Goal: Task Accomplishment & Management: Manage account settings

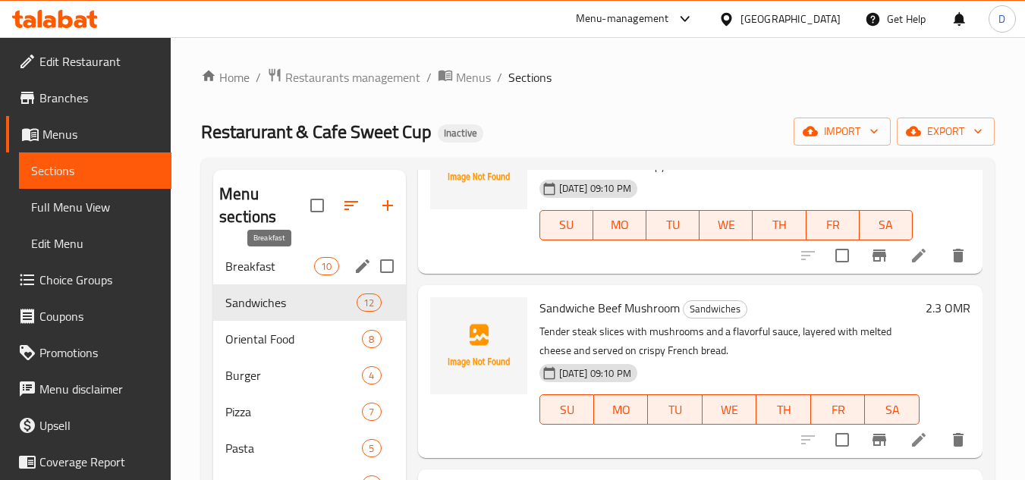
click at [297, 275] on span "Breakfast" at bounding box center [269, 266] width 89 height 18
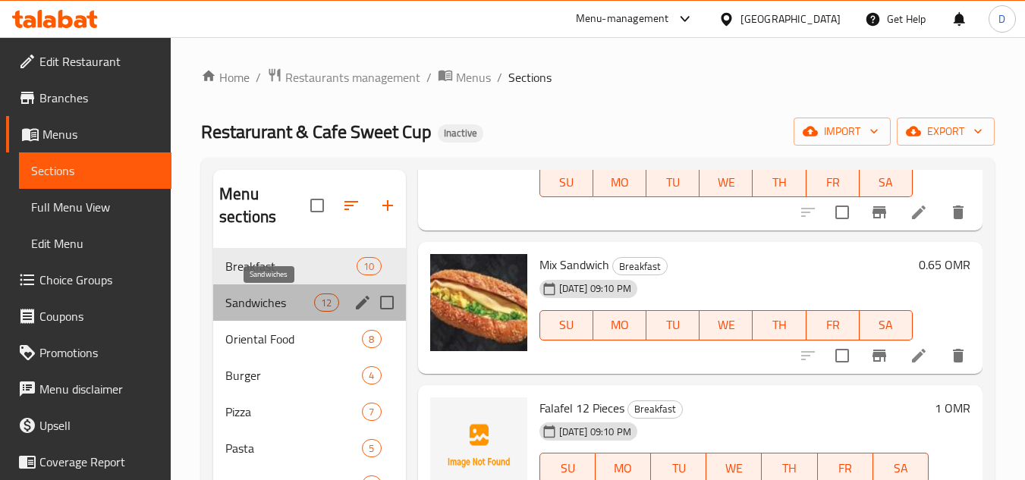
click at [263, 294] on span "Sandwiches" at bounding box center [269, 303] width 89 height 18
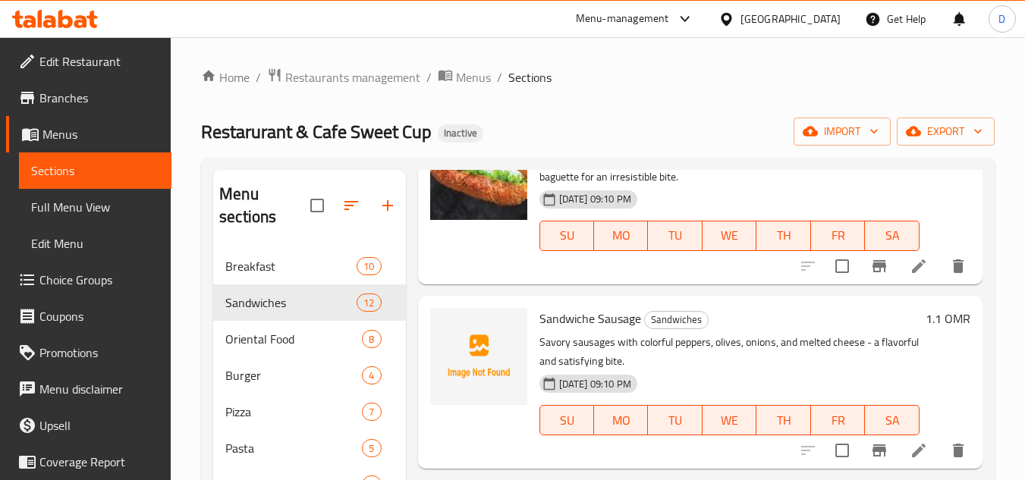
scroll to position [683, 0]
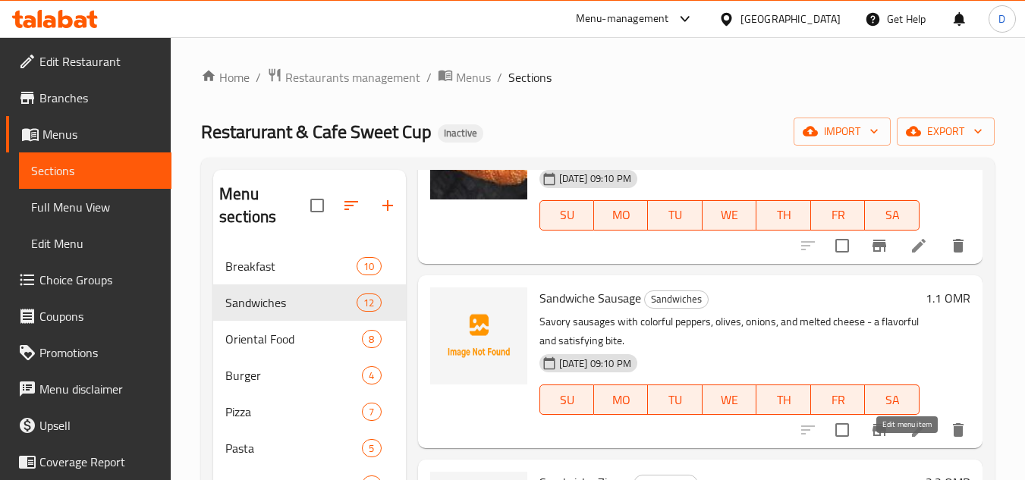
click at [912, 437] on icon at bounding box center [919, 430] width 14 height 14
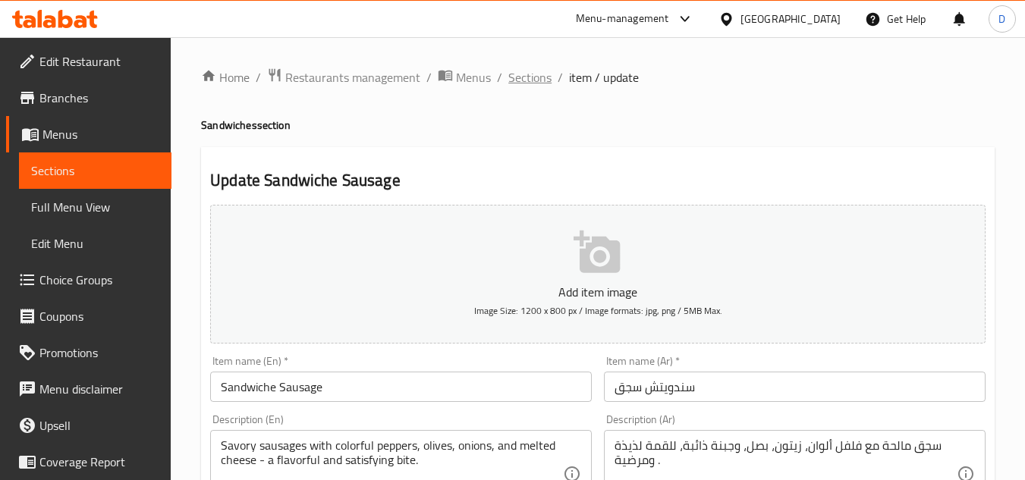
click at [541, 73] on span "Sections" at bounding box center [529, 77] width 43 height 18
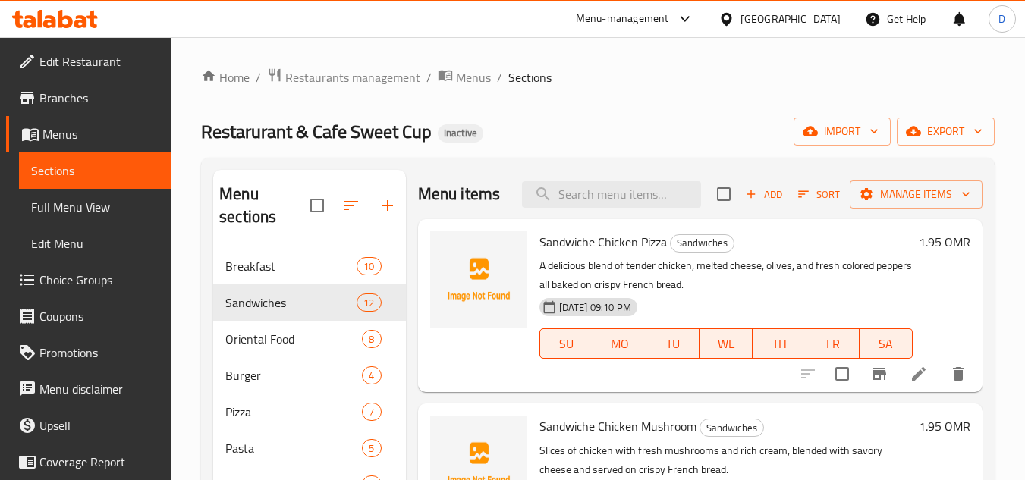
scroll to position [152, 0]
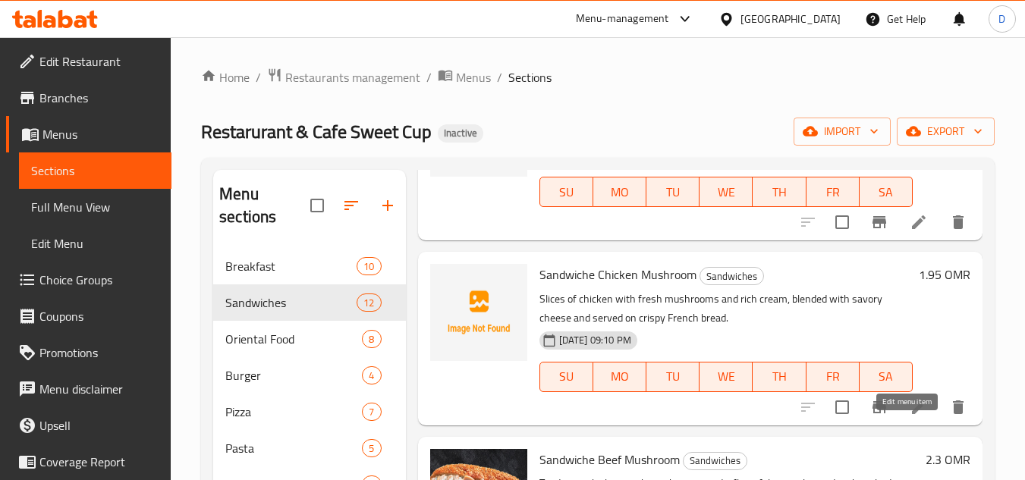
click at [910, 417] on icon at bounding box center [919, 407] width 18 height 18
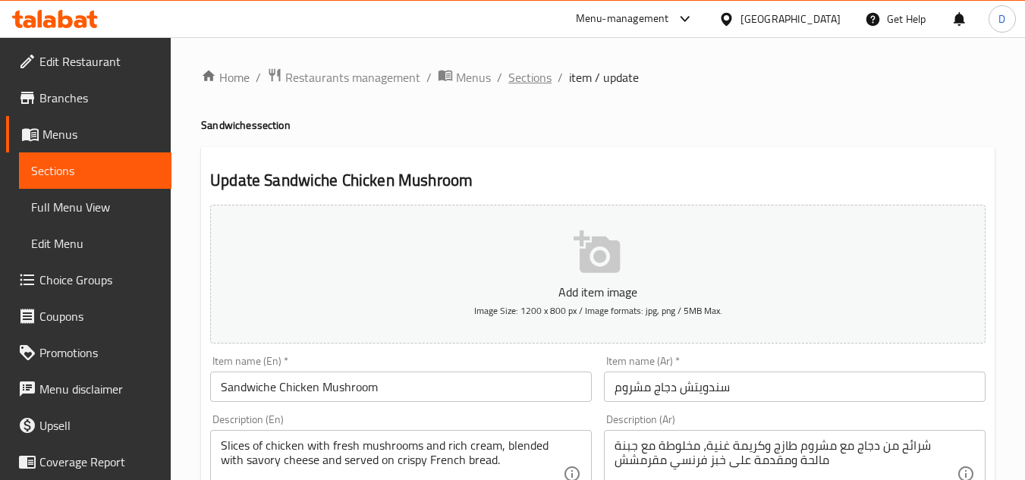
click at [524, 76] on span "Sections" at bounding box center [529, 77] width 43 height 18
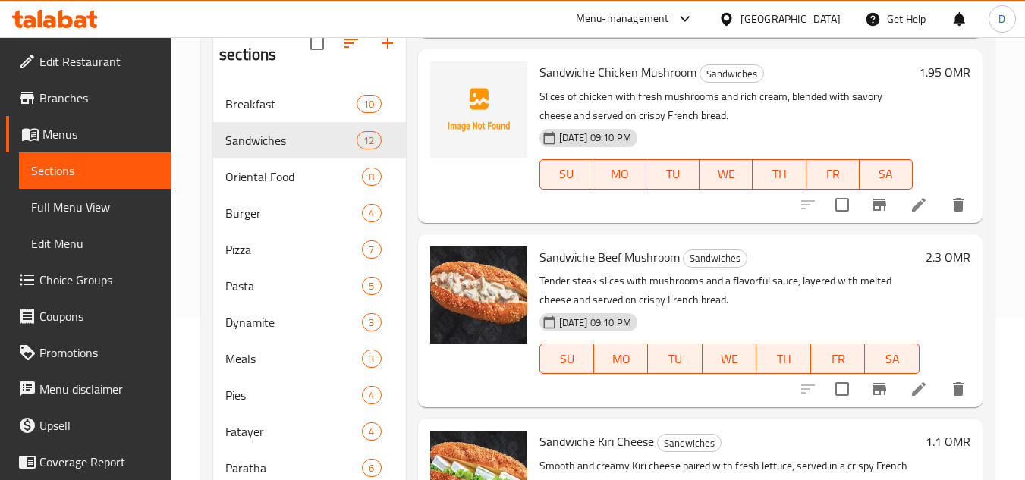
scroll to position [129, 0]
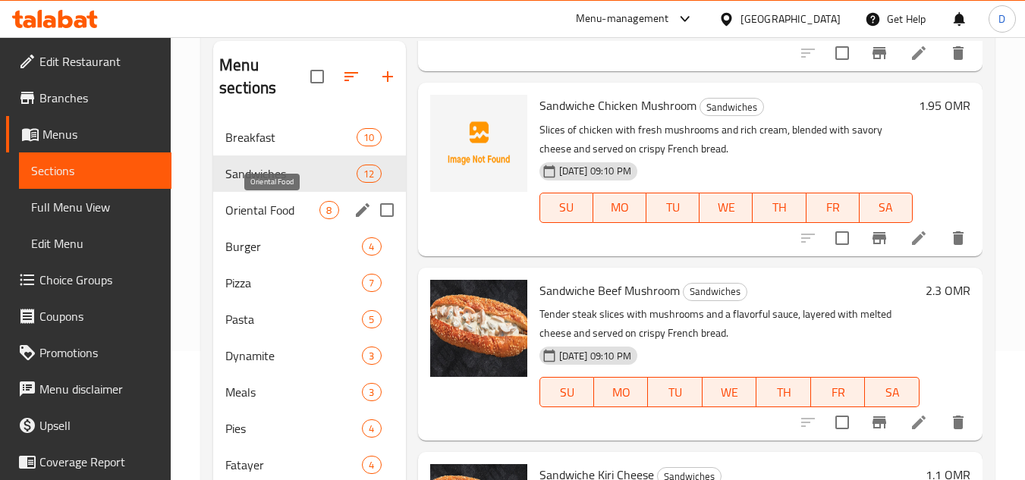
click at [271, 213] on span "Oriental Food" at bounding box center [272, 210] width 94 height 18
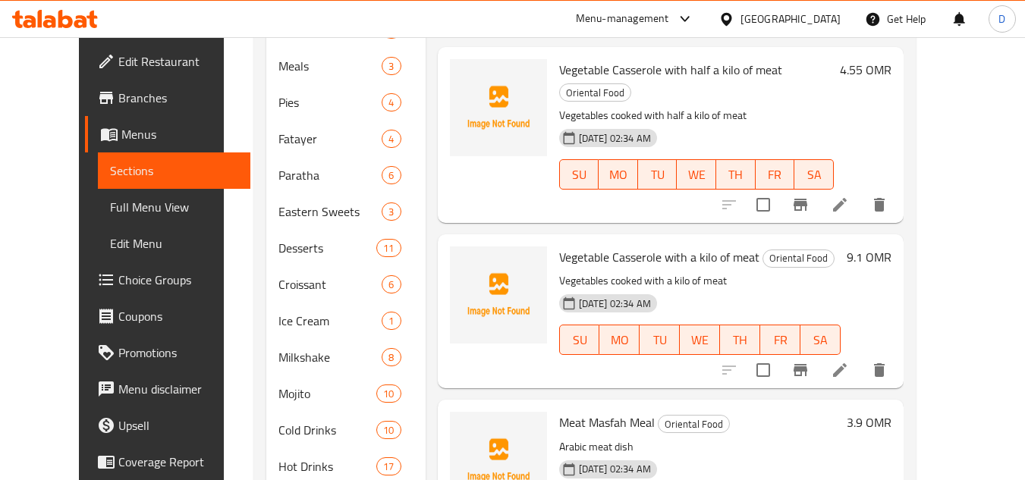
scroll to position [508, 0]
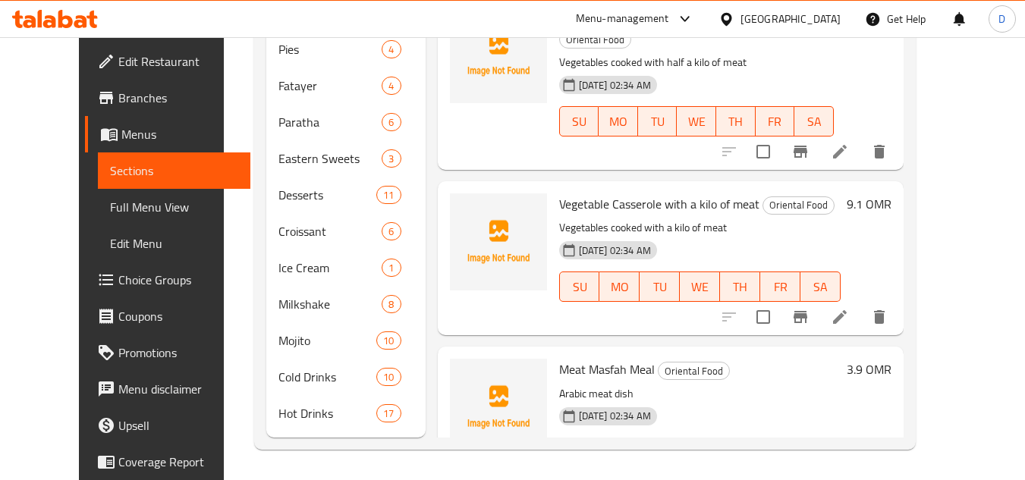
click at [847, 476] on icon at bounding box center [840, 483] width 14 height 14
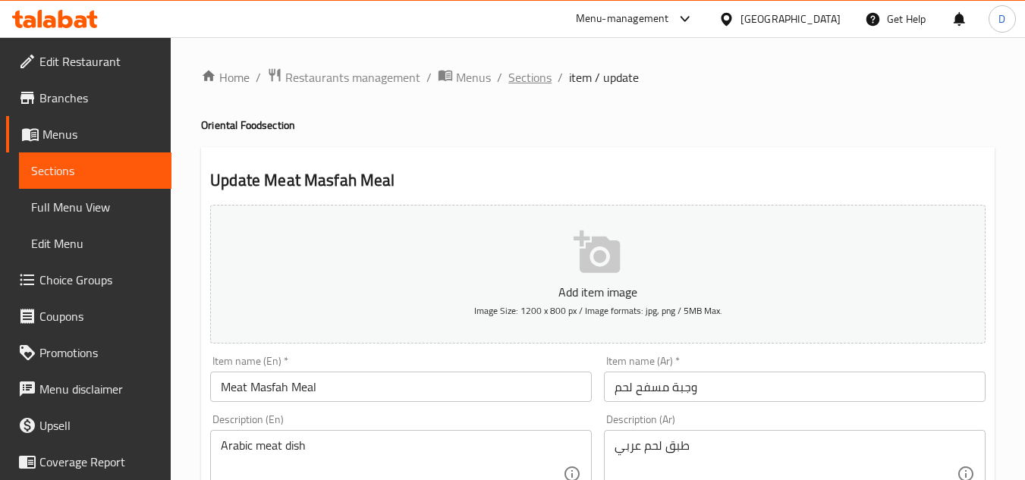
click at [540, 79] on span "Sections" at bounding box center [529, 77] width 43 height 18
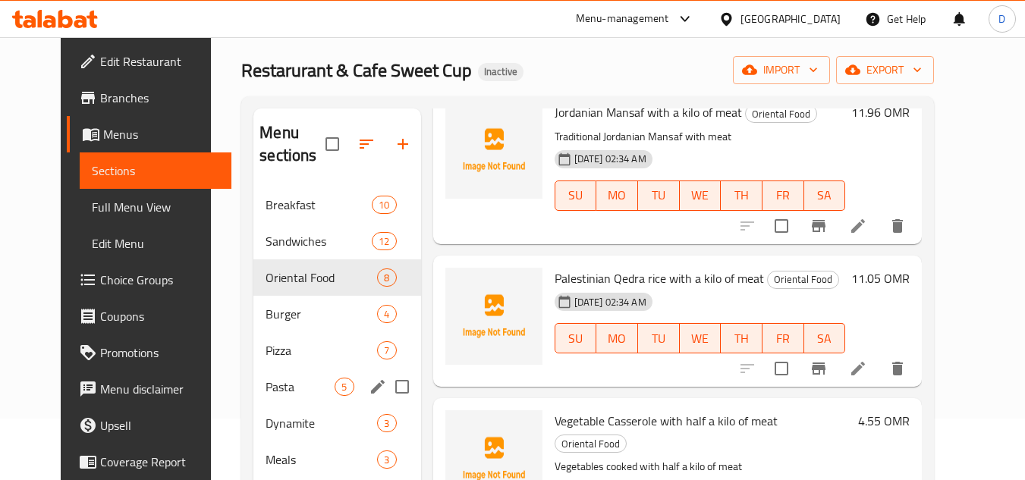
scroll to position [53, 0]
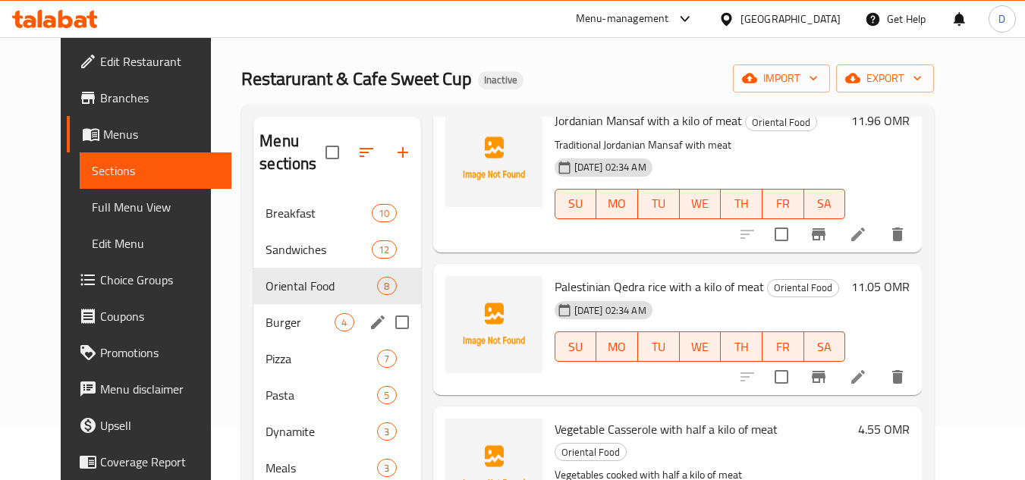
click at [266, 324] on span "Burger" at bounding box center [300, 322] width 69 height 18
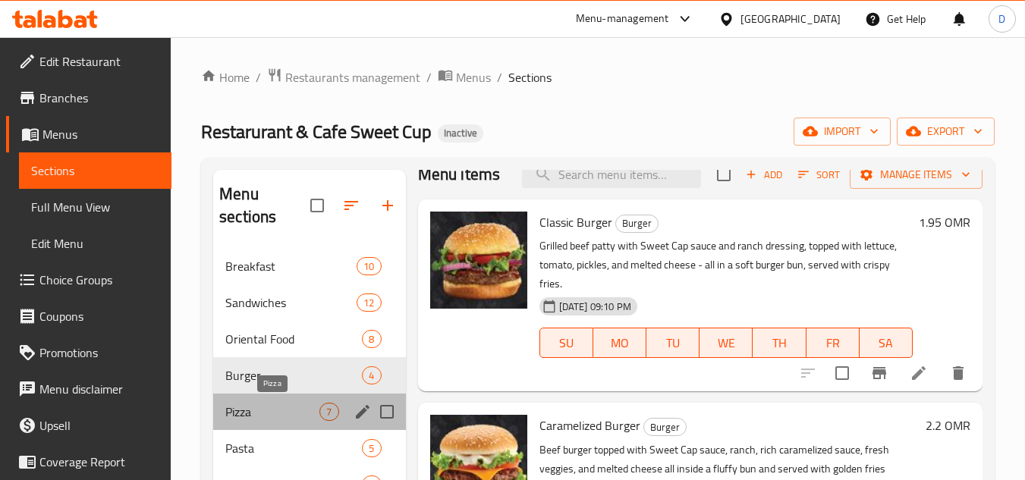
drag, startPoint x: 261, startPoint y: 409, endPoint x: 351, endPoint y: 409, distance: 90.3
click at [261, 409] on span "Pizza" at bounding box center [272, 412] width 94 height 18
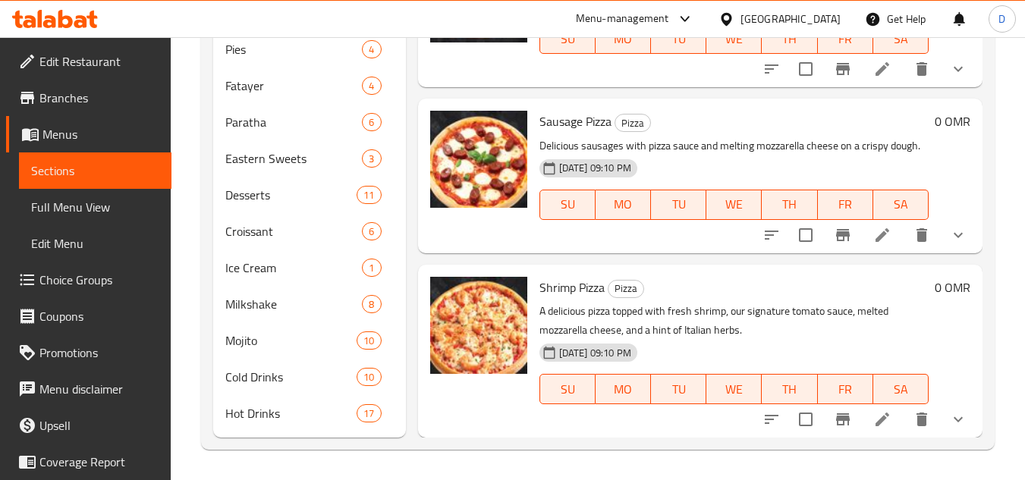
scroll to position [558, 0]
click at [873, 238] on icon at bounding box center [882, 235] width 18 height 18
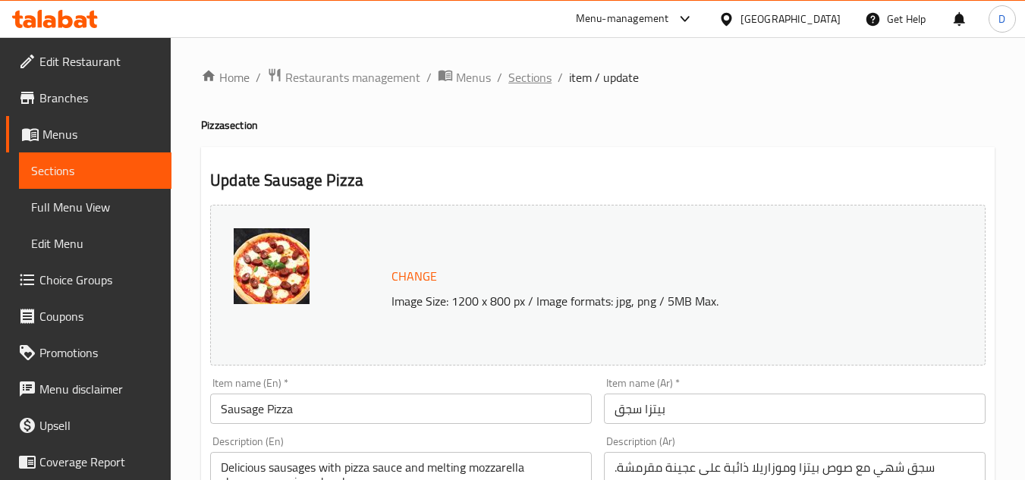
click at [536, 71] on span "Sections" at bounding box center [529, 77] width 43 height 18
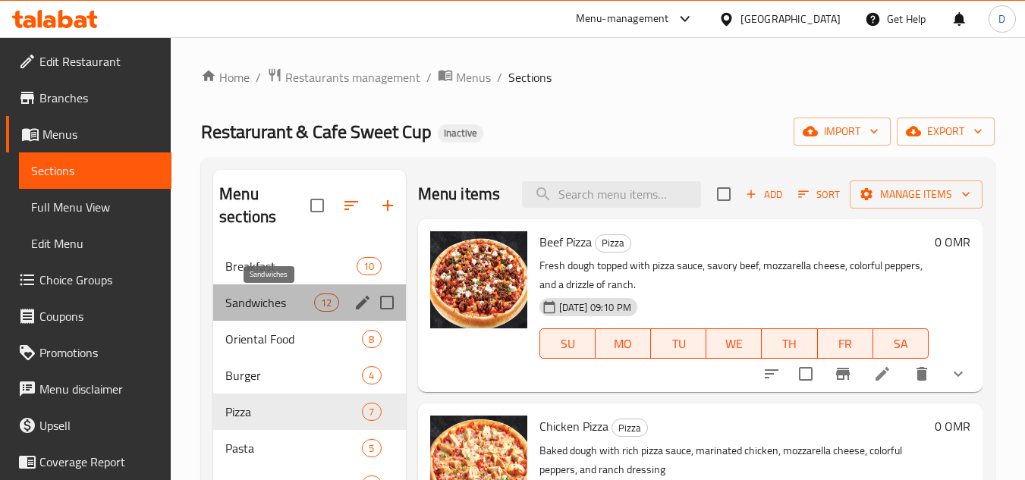
click at [282, 308] on span "Sandwiches" at bounding box center [269, 303] width 89 height 18
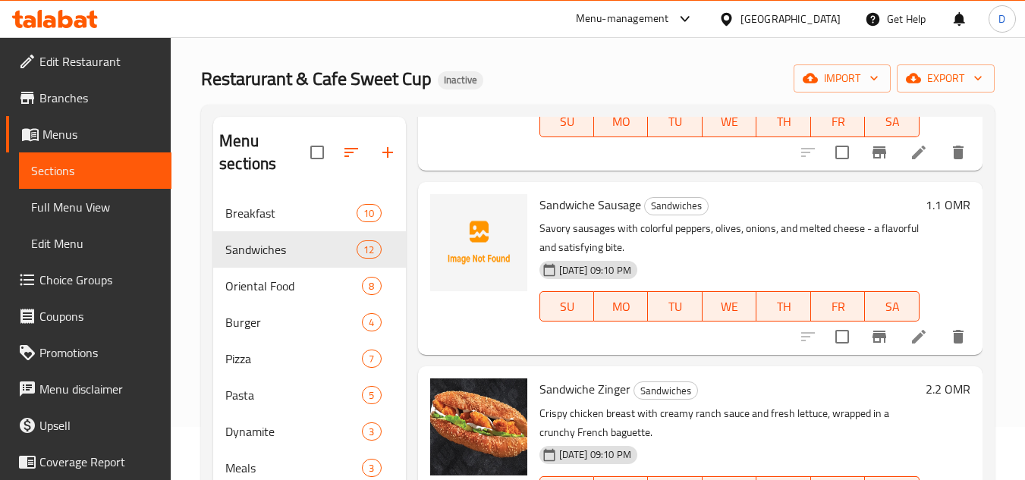
scroll to position [647, 0]
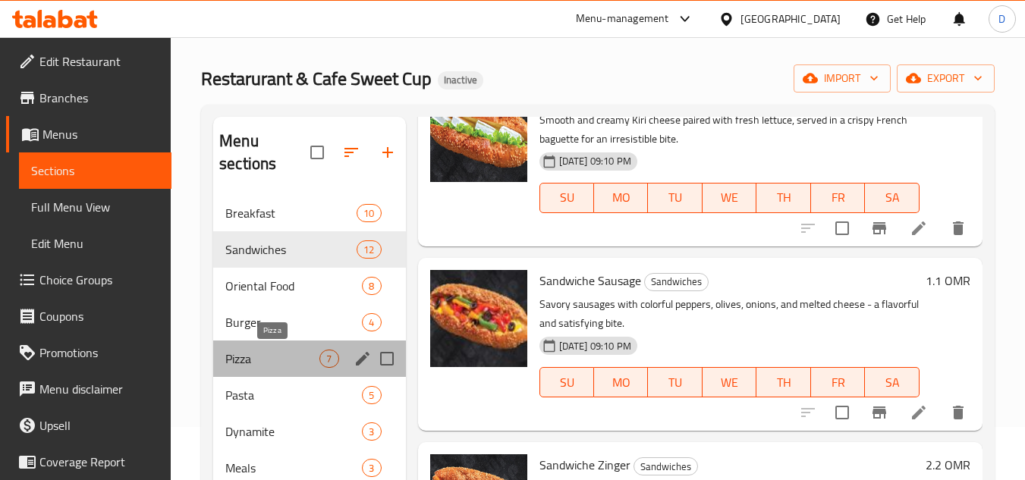
click at [280, 362] on span "Pizza" at bounding box center [272, 359] width 94 height 18
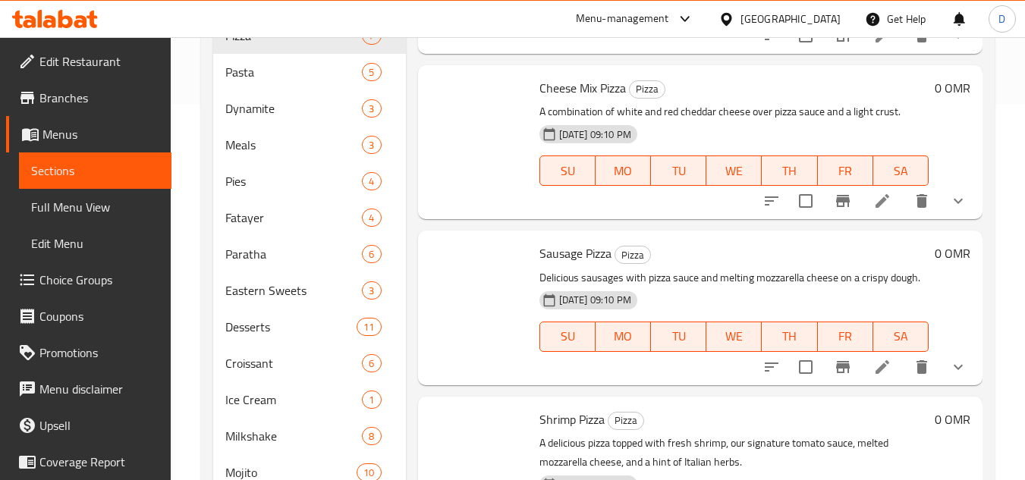
scroll to position [357, 0]
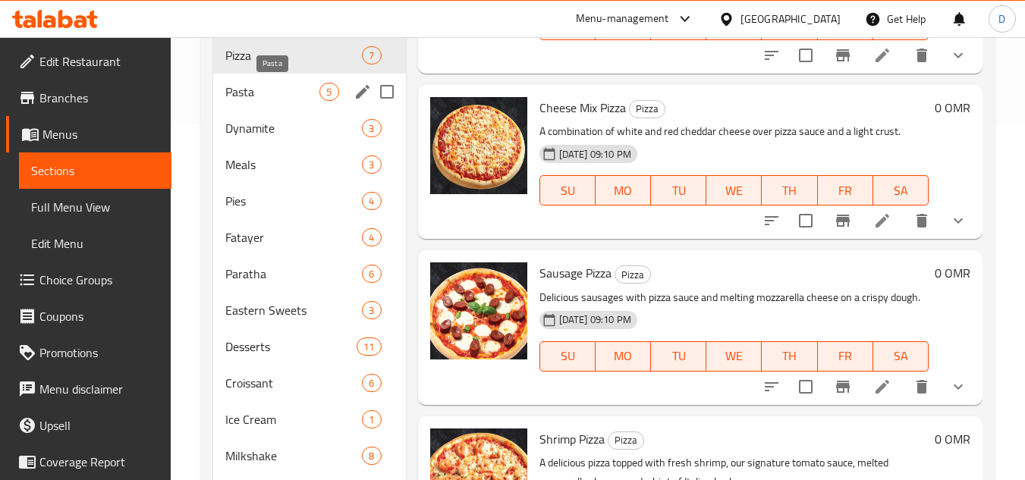
click at [290, 96] on span "Pasta" at bounding box center [272, 92] width 94 height 18
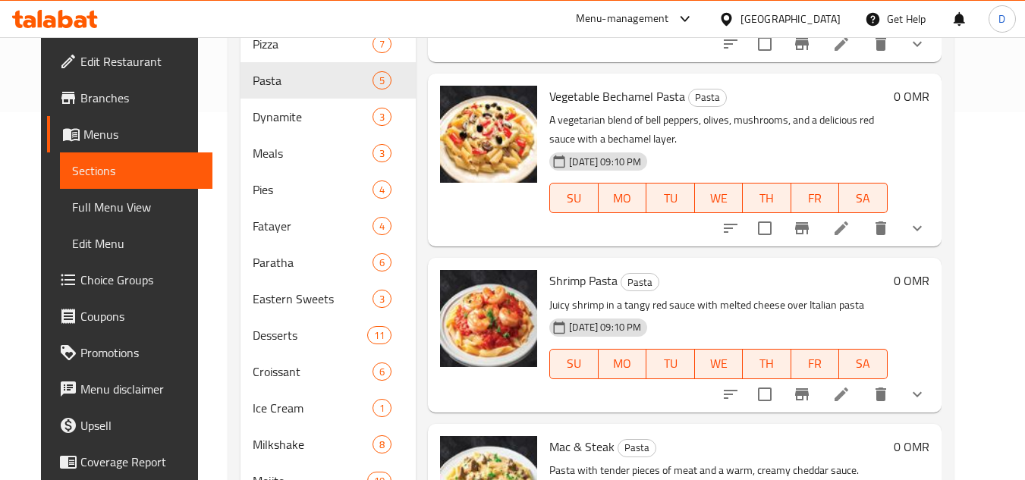
scroll to position [357, 0]
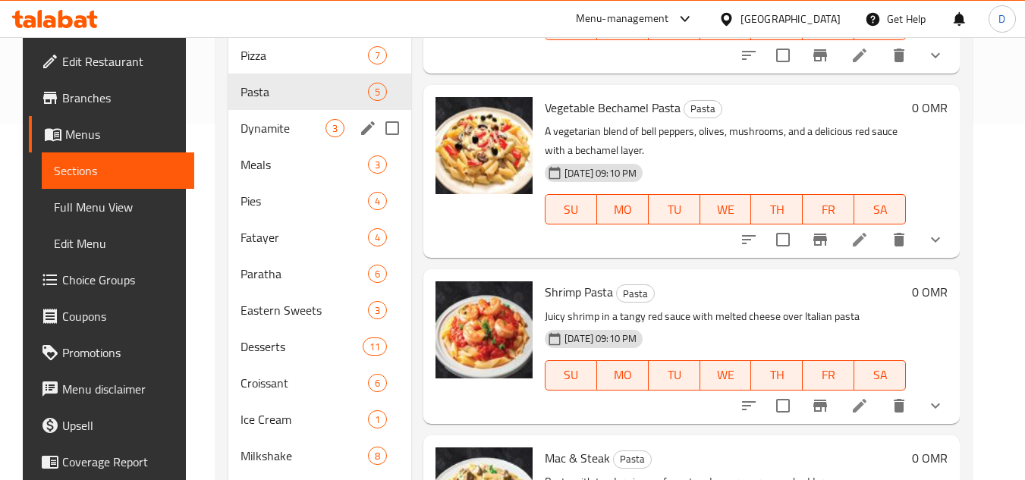
click at [269, 138] on div "Dynamite 3" at bounding box center [319, 128] width 183 height 36
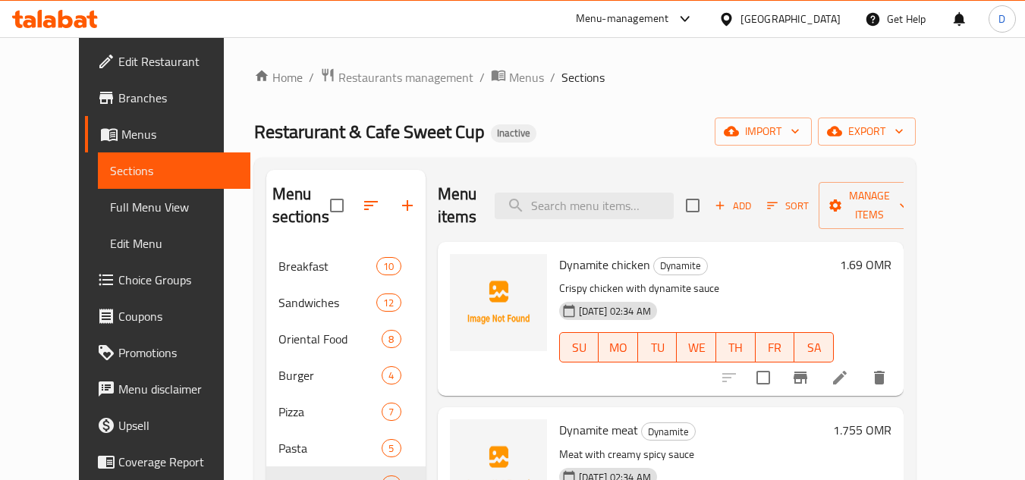
click at [847, 371] on icon at bounding box center [840, 378] width 14 height 14
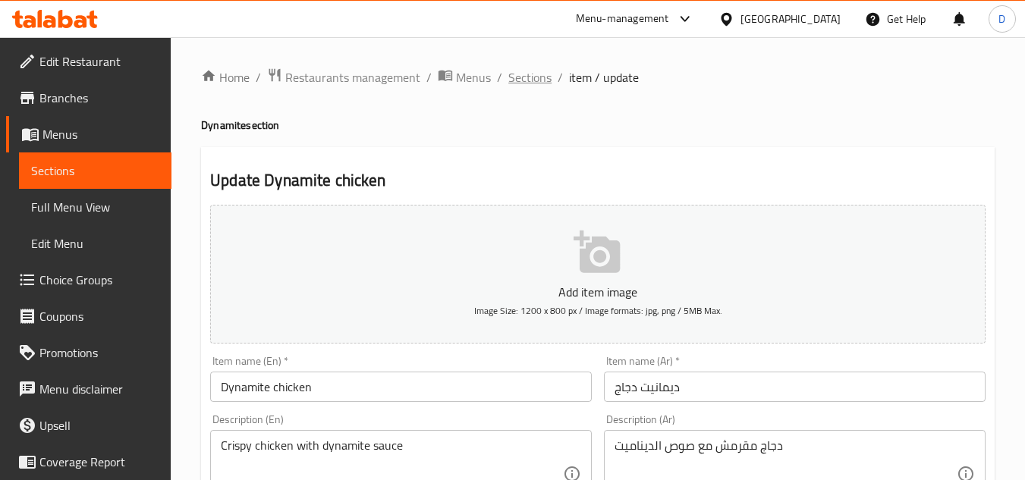
click at [536, 83] on span "Sections" at bounding box center [529, 77] width 43 height 18
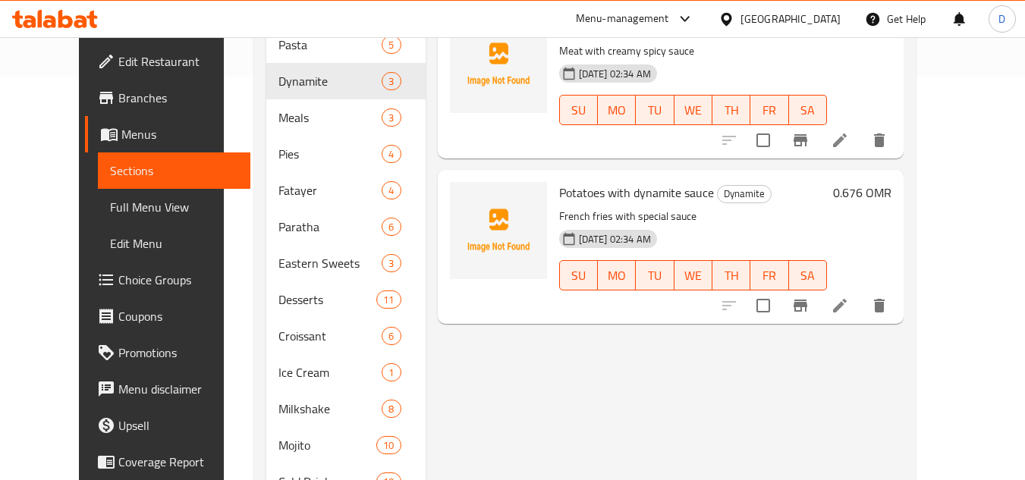
scroll to position [379, 0]
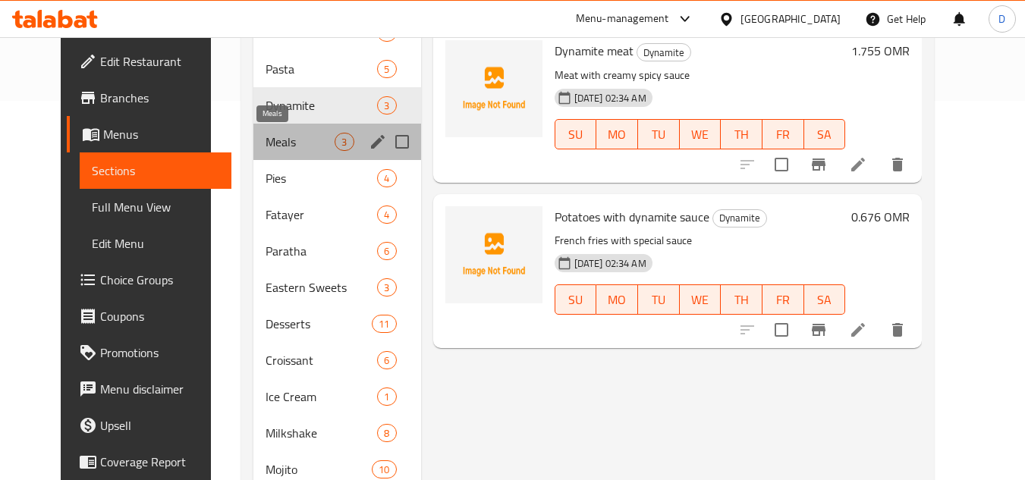
click at [266, 139] on span "Meals" at bounding box center [300, 142] width 69 height 18
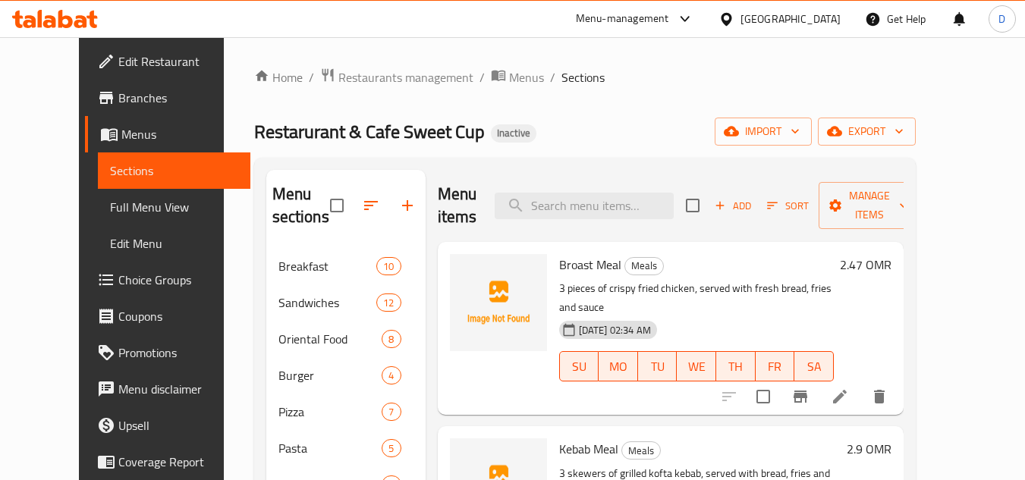
click at [559, 253] on span "Broast Meal" at bounding box center [590, 264] width 62 height 23
click at [673, 254] on h6 "Broast Meal Meals" at bounding box center [696, 264] width 275 height 21
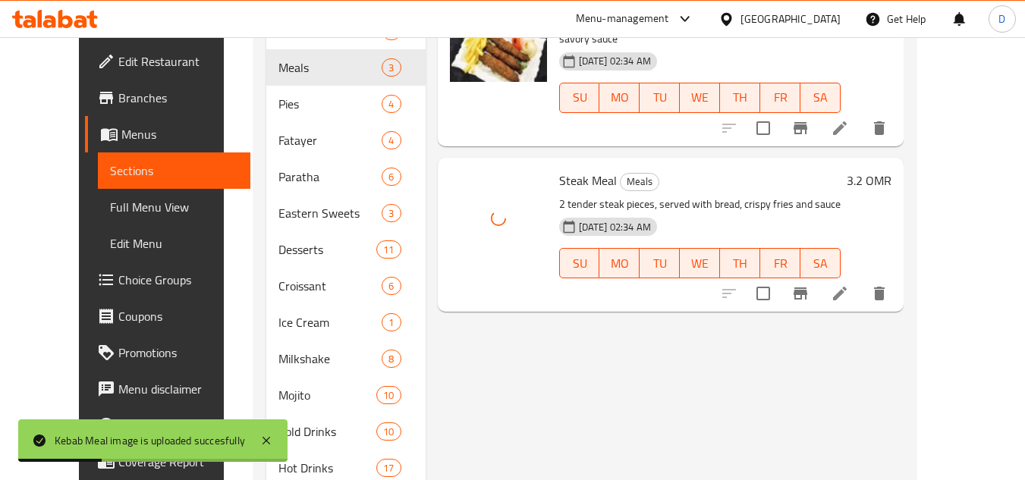
scroll to position [455, 0]
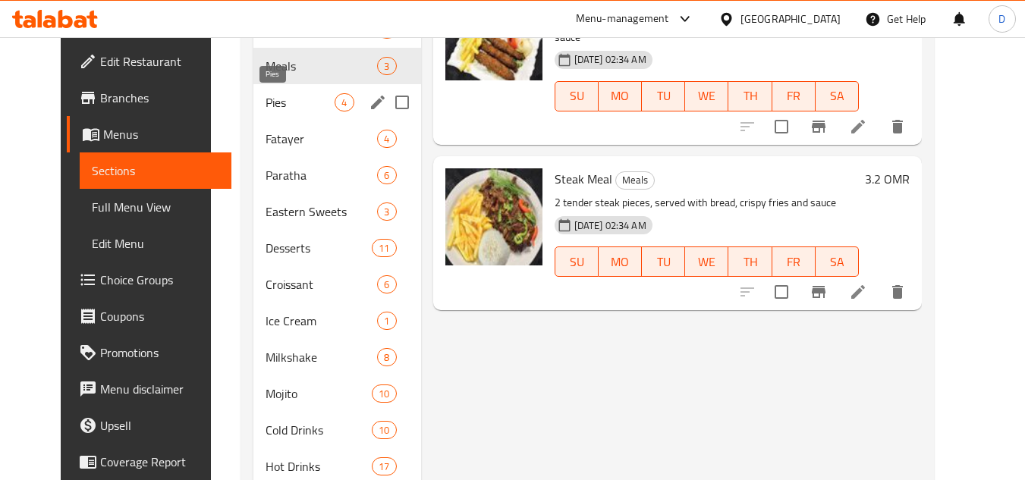
click at [278, 107] on span "Pies" at bounding box center [300, 102] width 69 height 18
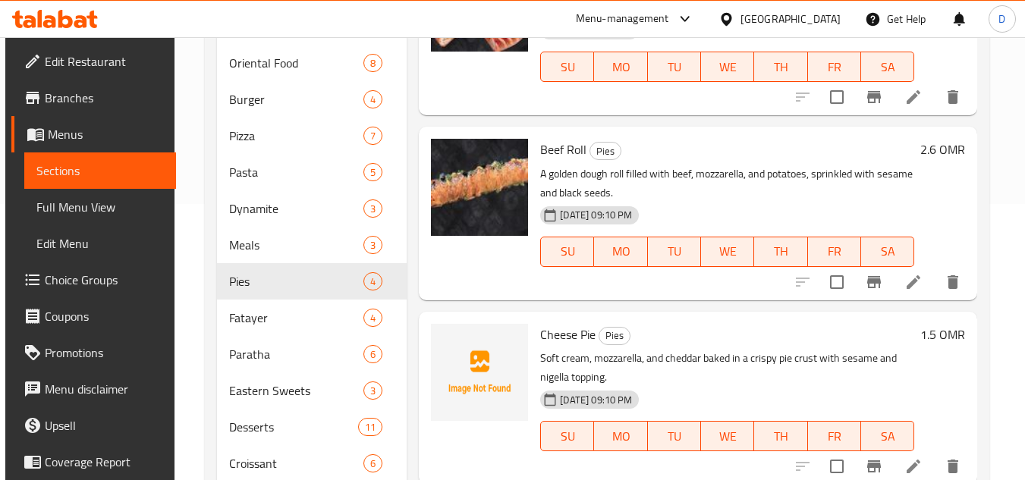
scroll to position [303, 0]
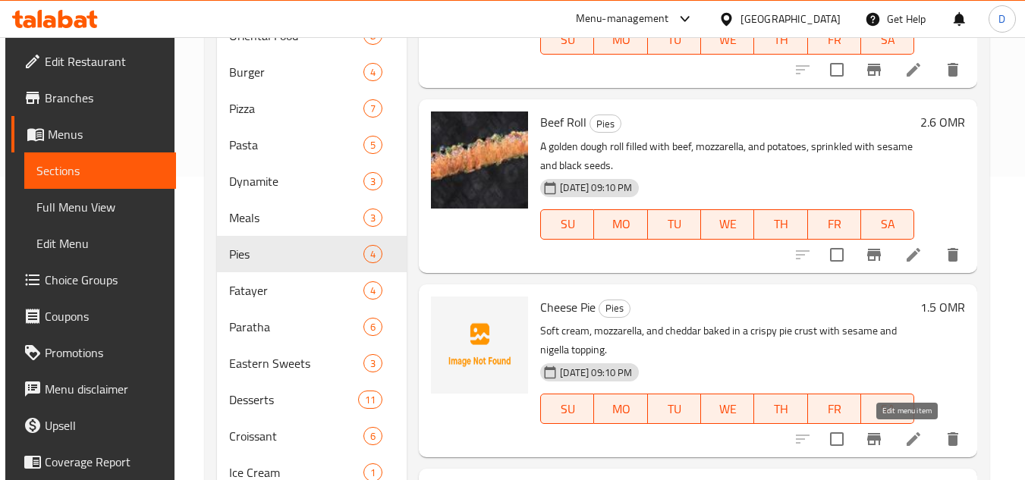
click at [904, 439] on icon at bounding box center [913, 439] width 18 height 18
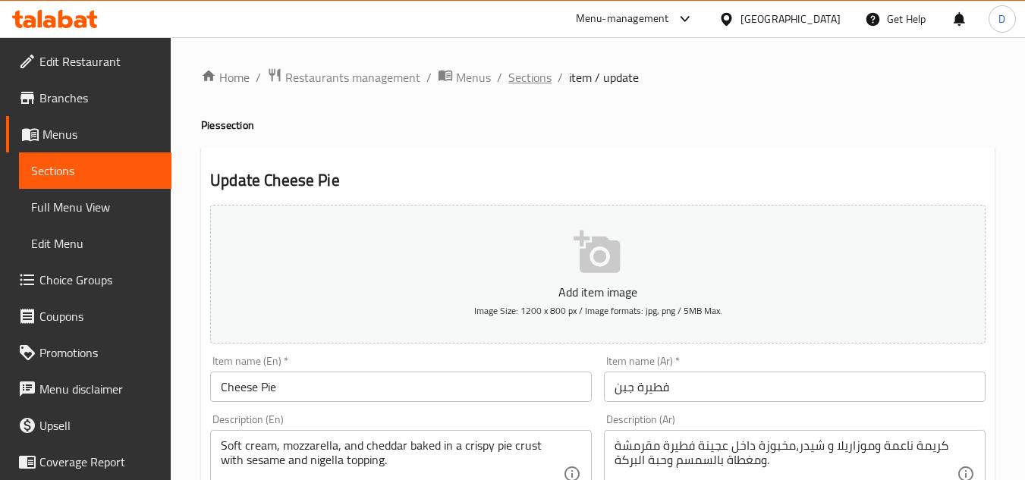
click at [527, 83] on span "Sections" at bounding box center [529, 77] width 43 height 18
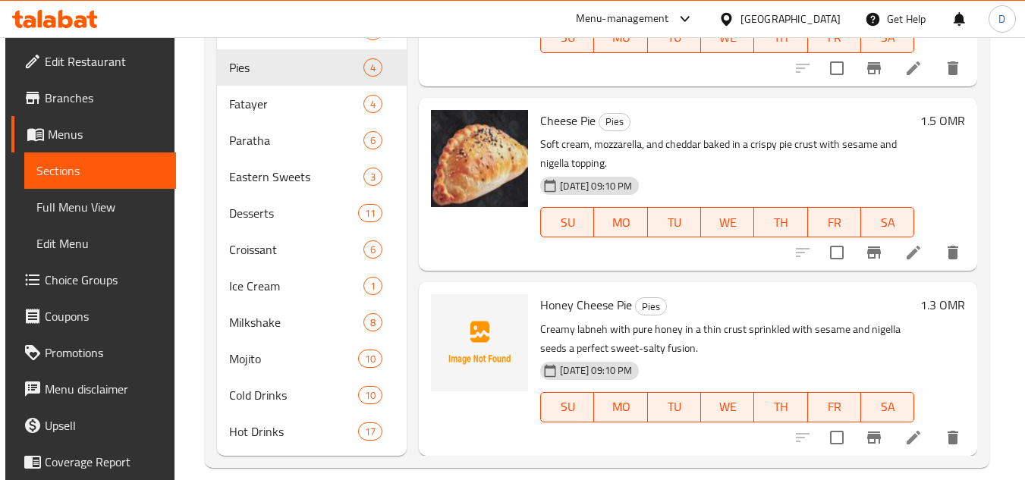
scroll to position [508, 0]
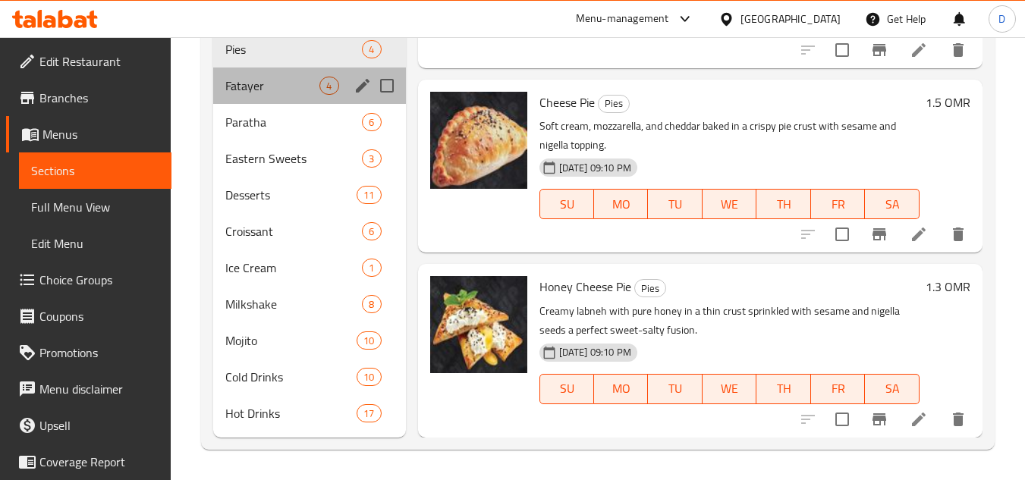
click at [247, 96] on div "Fatayer 4" at bounding box center [309, 86] width 192 height 36
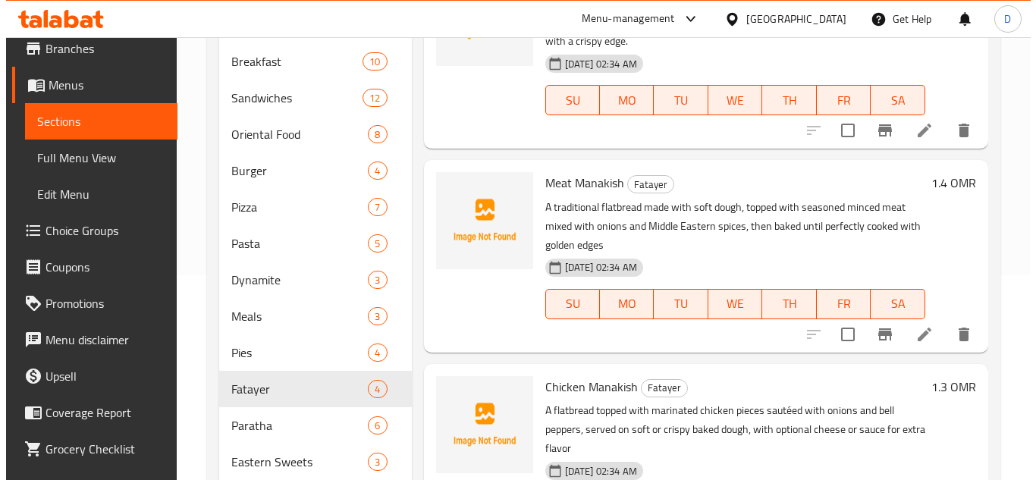
scroll to position [83, 0]
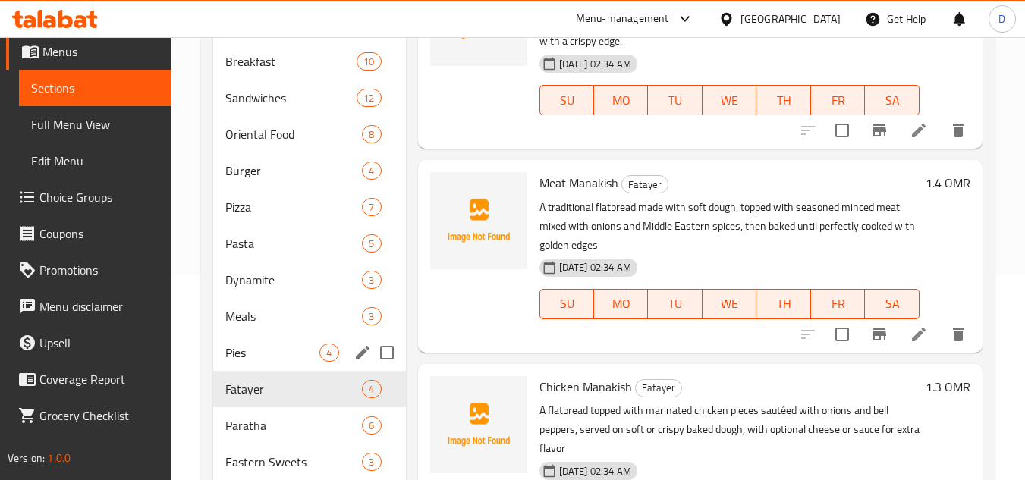
click at [356, 351] on icon "edit" at bounding box center [363, 353] width 18 height 18
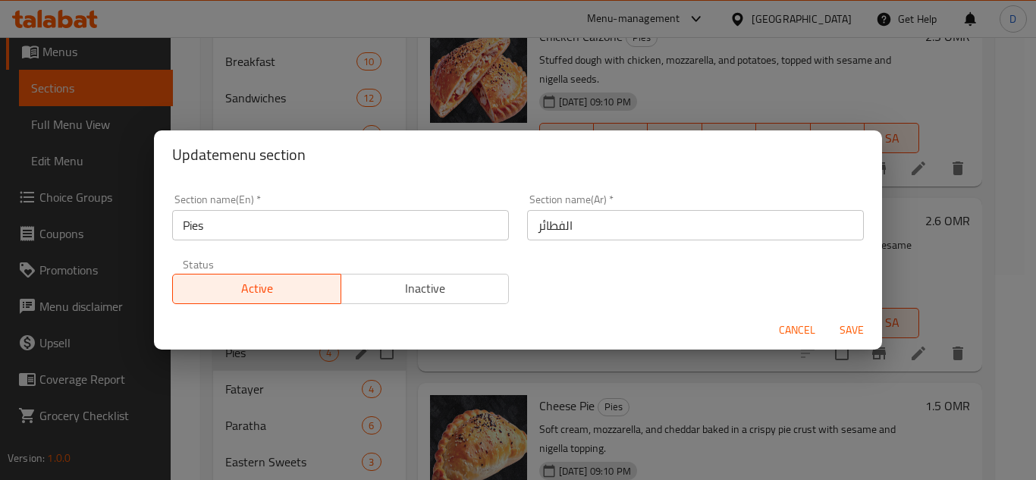
scroll to position [24, 0]
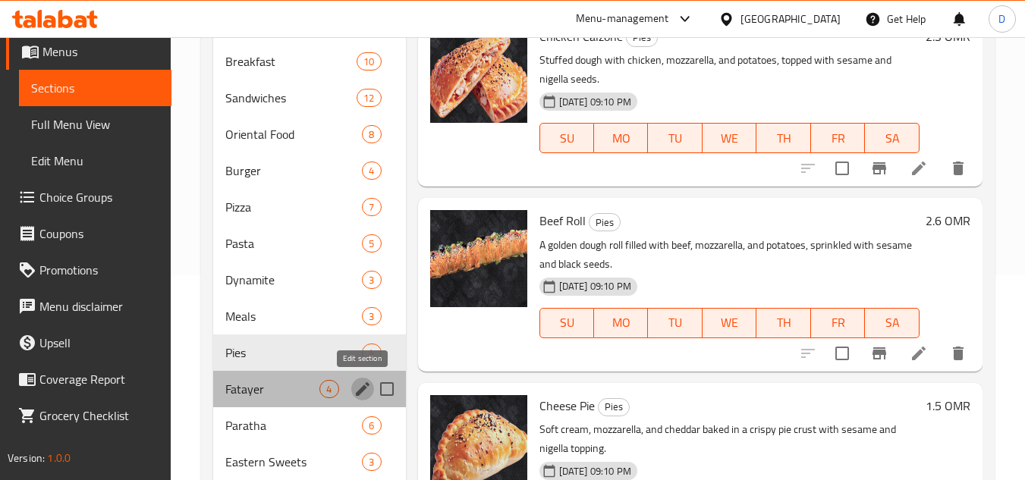
click at [357, 399] on button "edit" at bounding box center [362, 389] width 23 height 23
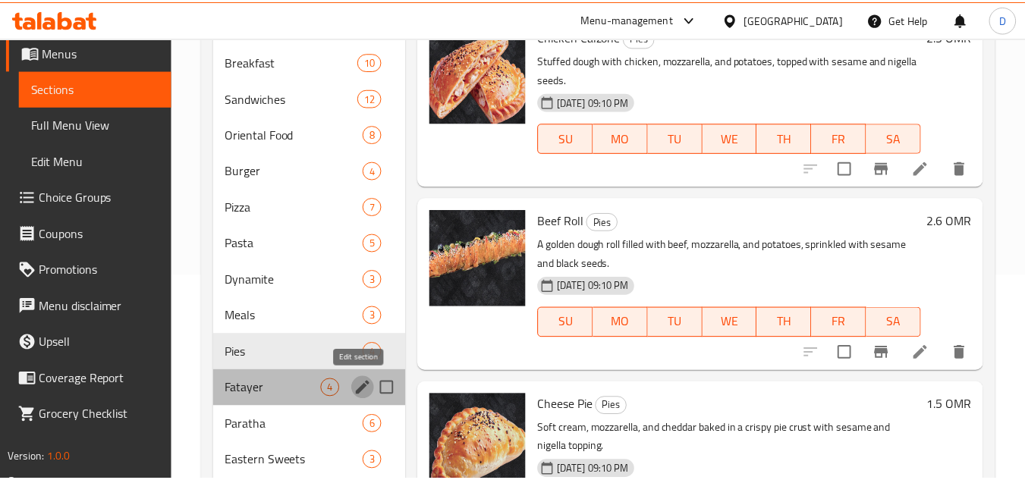
scroll to position [80, 0]
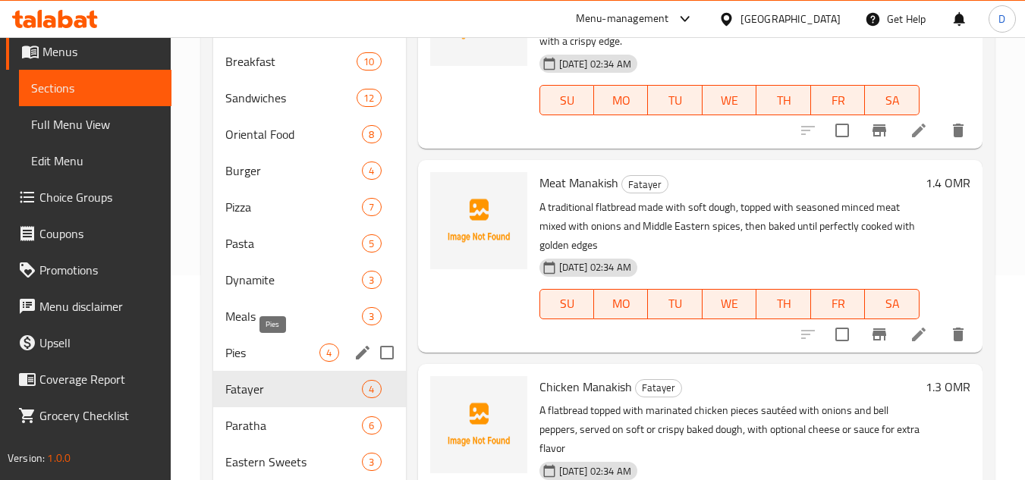
click at [279, 361] on span "Pies" at bounding box center [272, 353] width 94 height 18
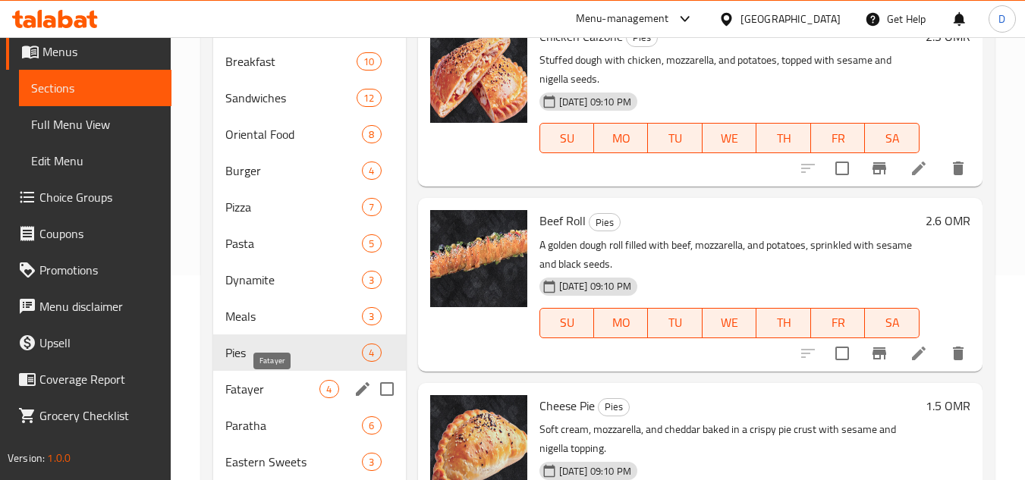
click at [299, 386] on span "Fatayer" at bounding box center [272, 389] width 94 height 18
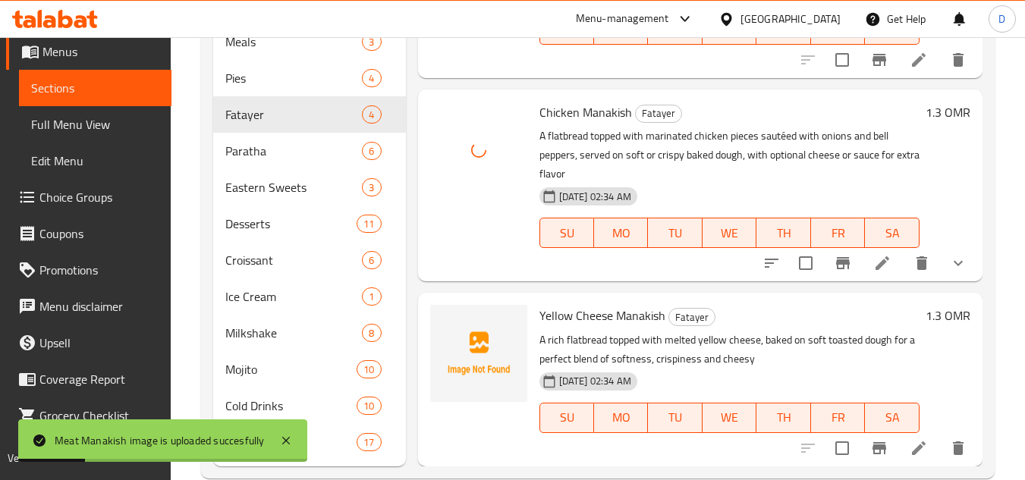
scroll to position [508, 0]
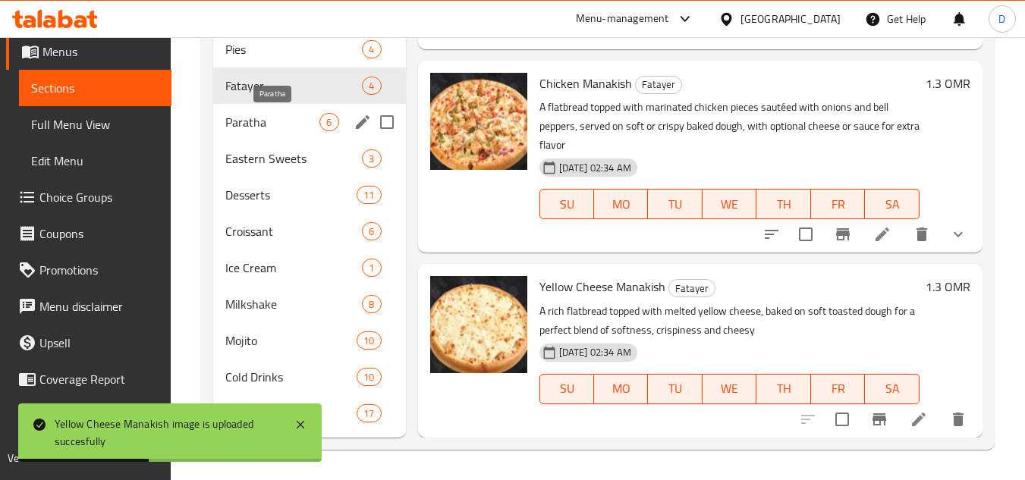
click at [261, 126] on span "Paratha" at bounding box center [272, 122] width 94 height 18
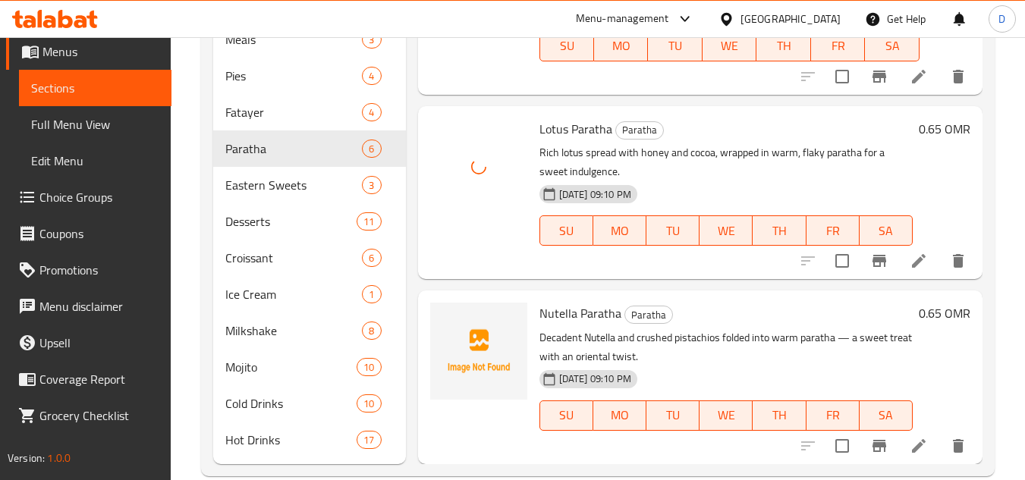
scroll to position [508, 0]
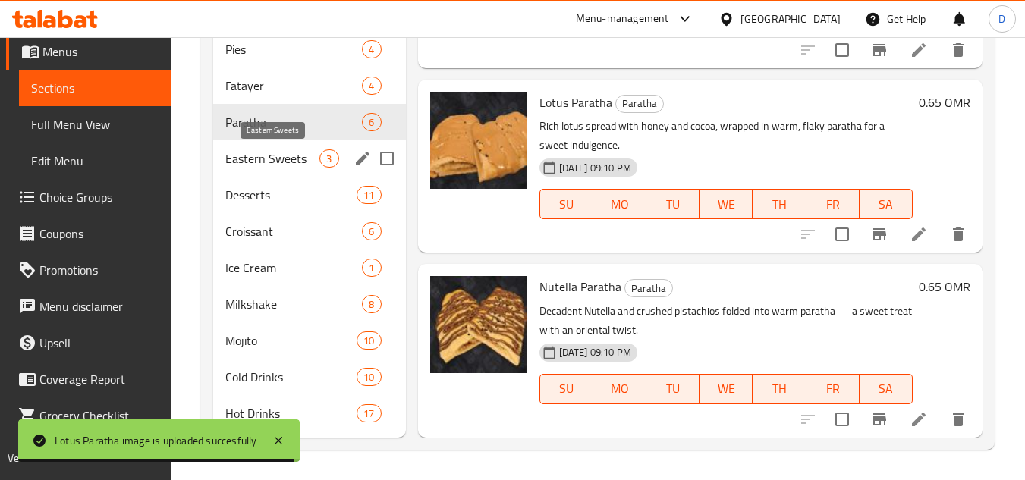
click at [281, 165] on span "Eastern Sweets" at bounding box center [272, 158] width 94 height 18
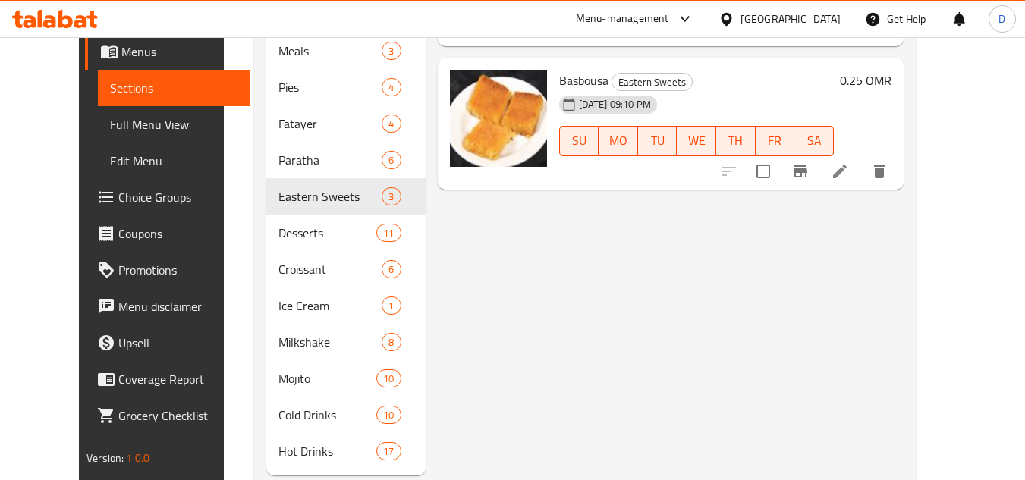
scroll to position [432, 0]
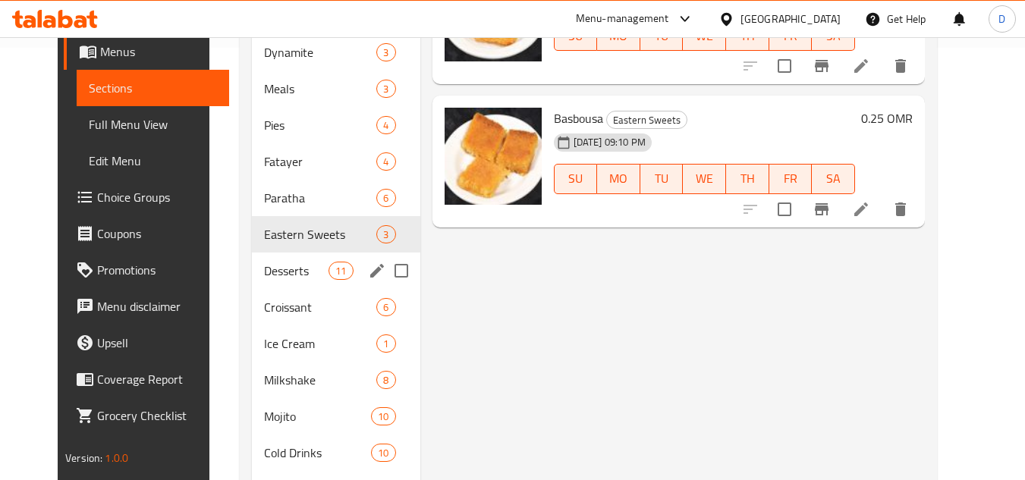
click at [259, 285] on div "Desserts 11" at bounding box center [336, 271] width 168 height 36
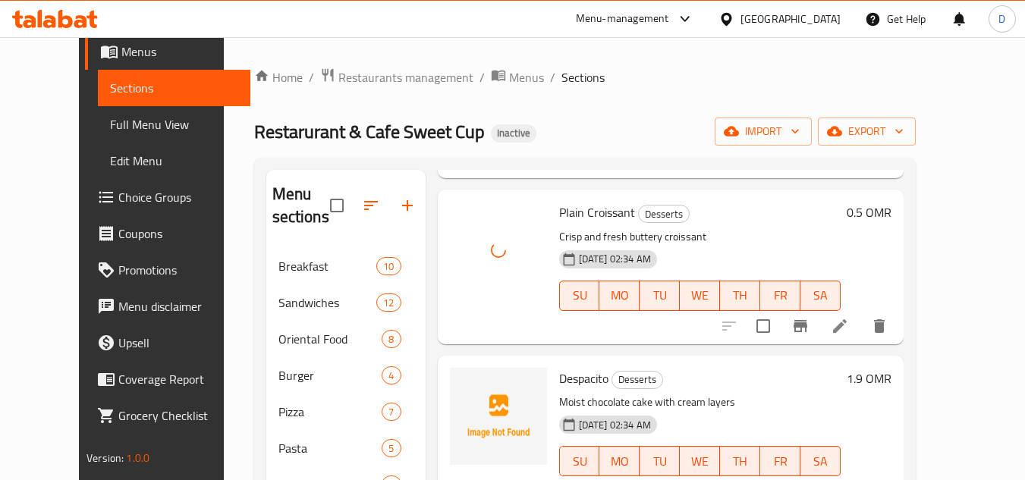
scroll to position [683, 0]
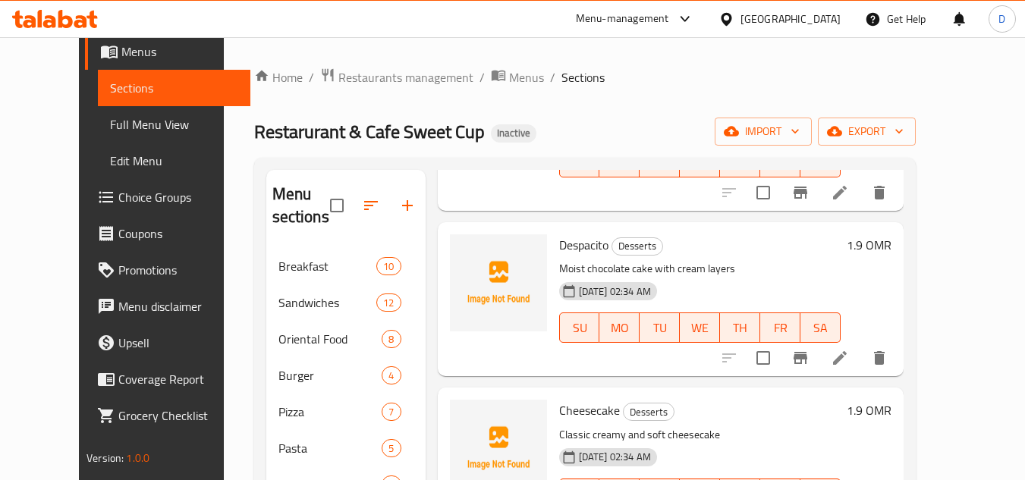
click at [571, 247] on span "Despacito" at bounding box center [583, 245] width 49 height 23
copy h6 "Despacito"
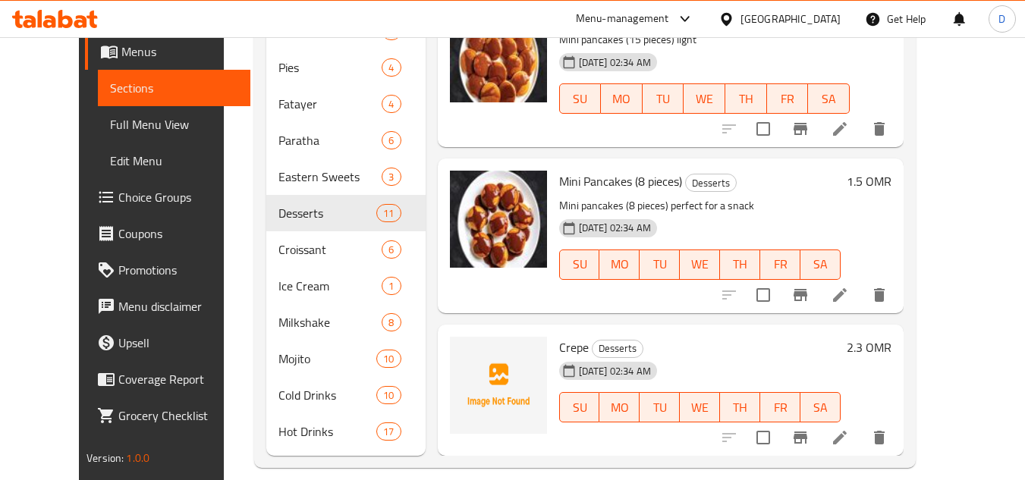
scroll to position [508, 0]
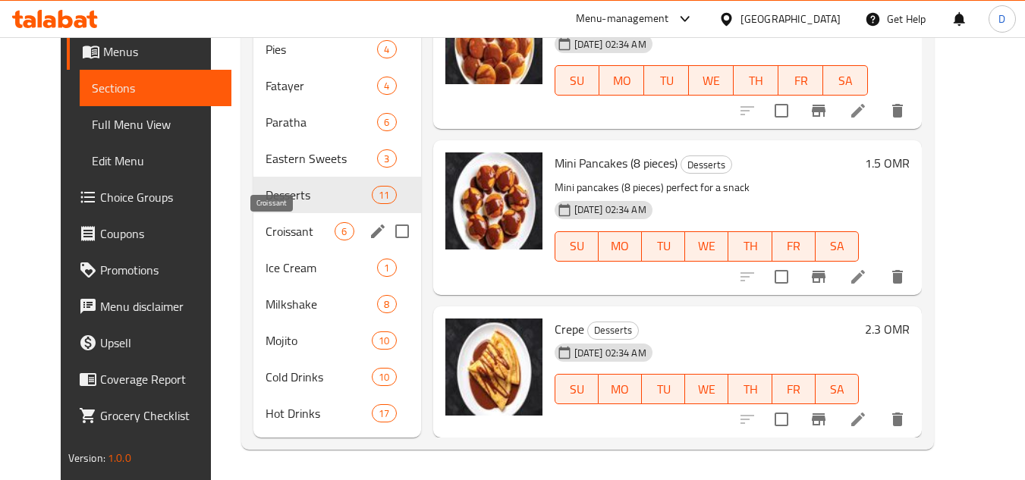
click at [266, 226] on span "Croissant" at bounding box center [300, 231] width 69 height 18
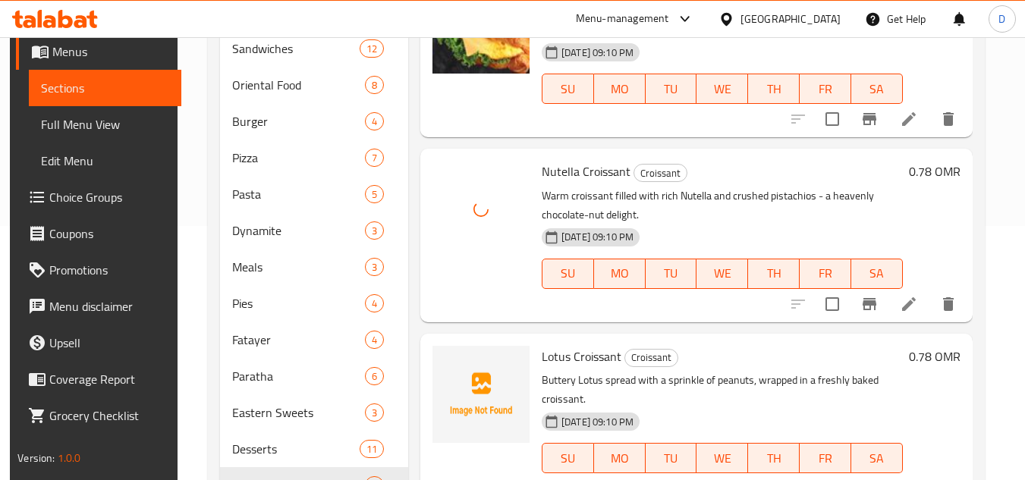
scroll to position [281, 0]
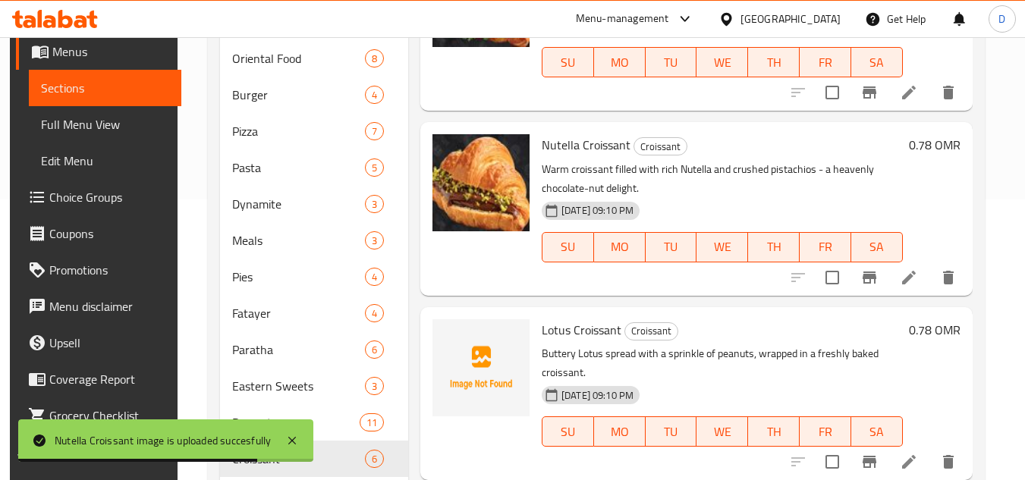
click at [551, 326] on span "Lotus Croissant" at bounding box center [582, 330] width 80 height 23
copy h6 "Lotus Croissant"
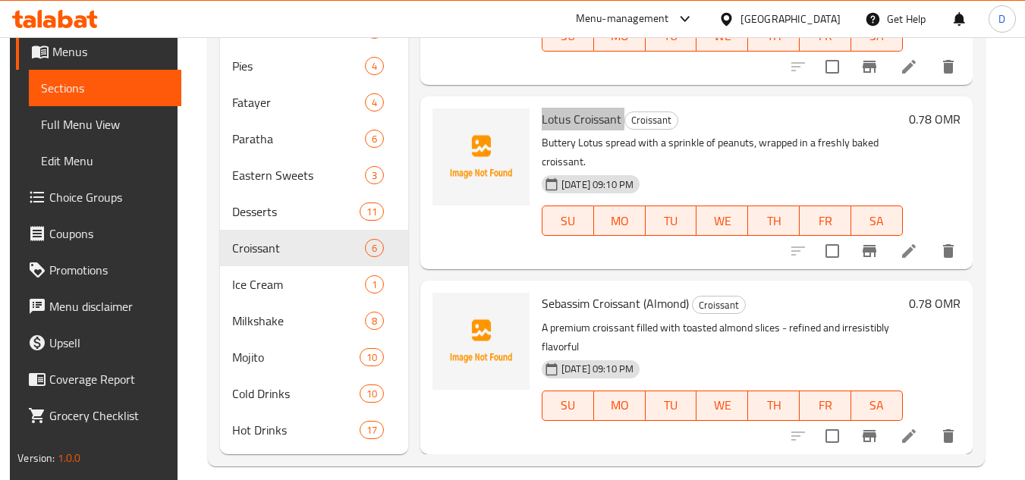
scroll to position [508, 0]
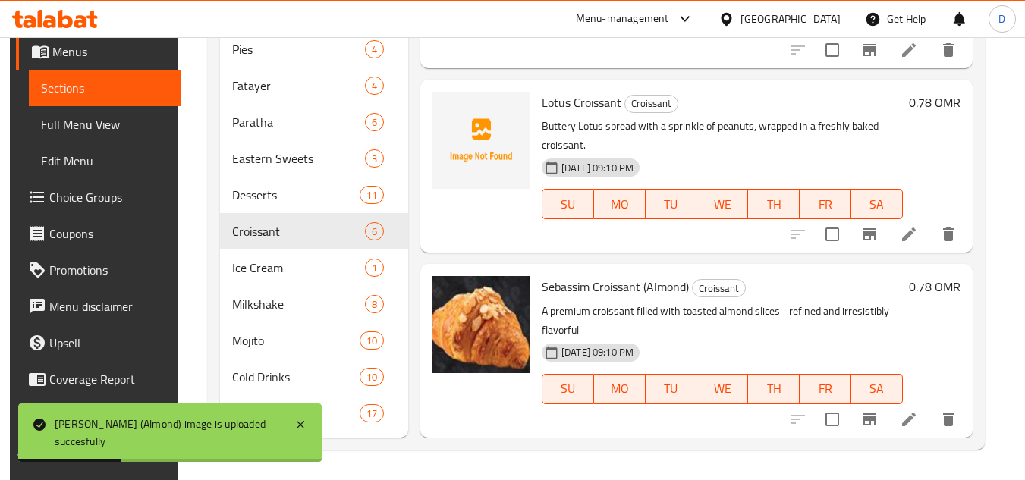
click at [784, 288] on h6 "Sebassim Croissant (Almond) Croissant" at bounding box center [722, 286] width 361 height 21
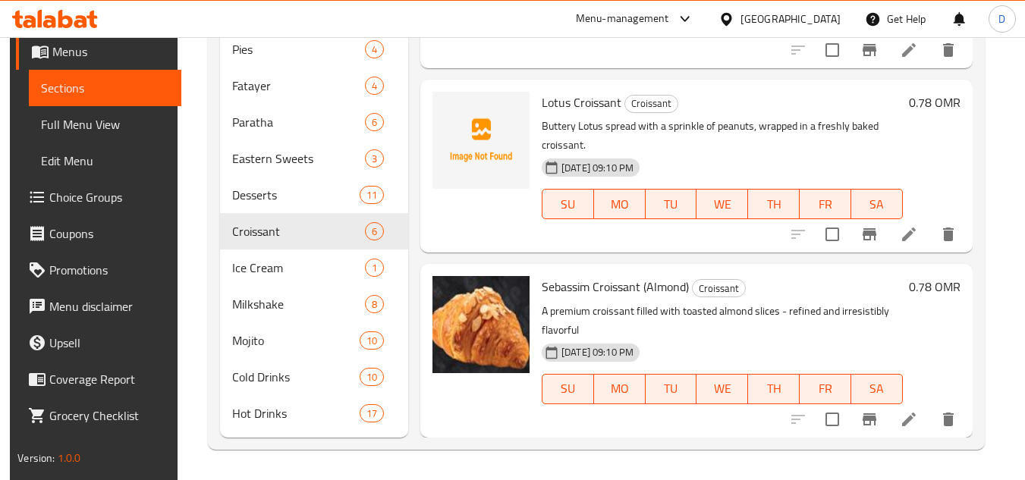
scroll to position [317, 0]
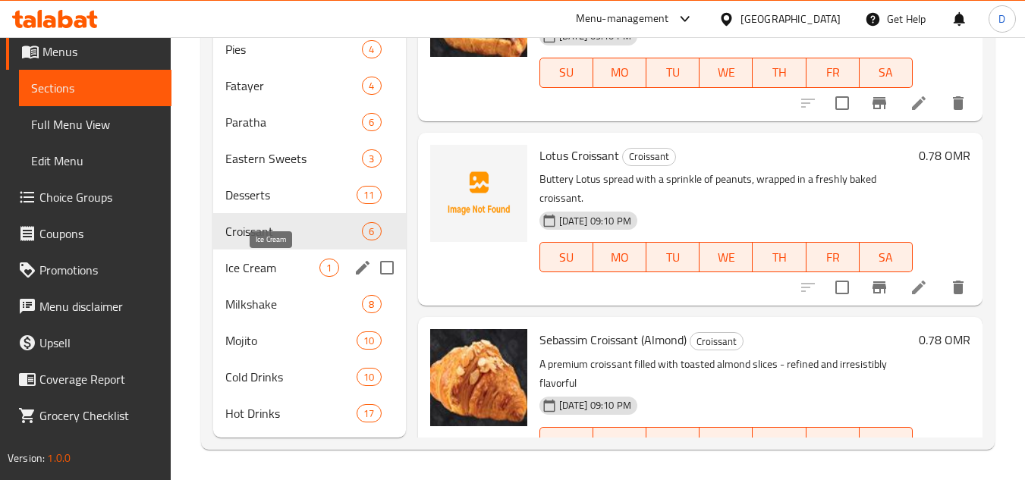
click at [296, 272] on span "Ice Cream" at bounding box center [272, 268] width 94 height 18
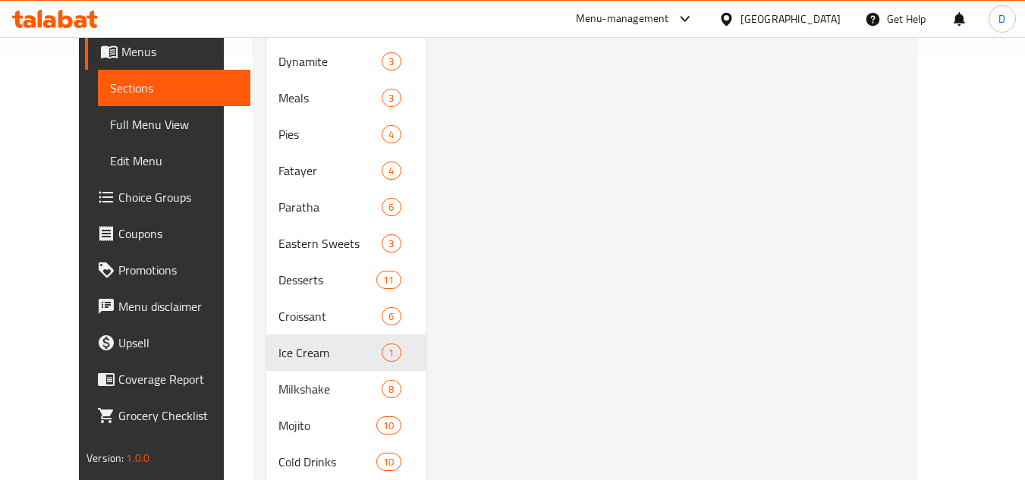
scroll to position [508, 0]
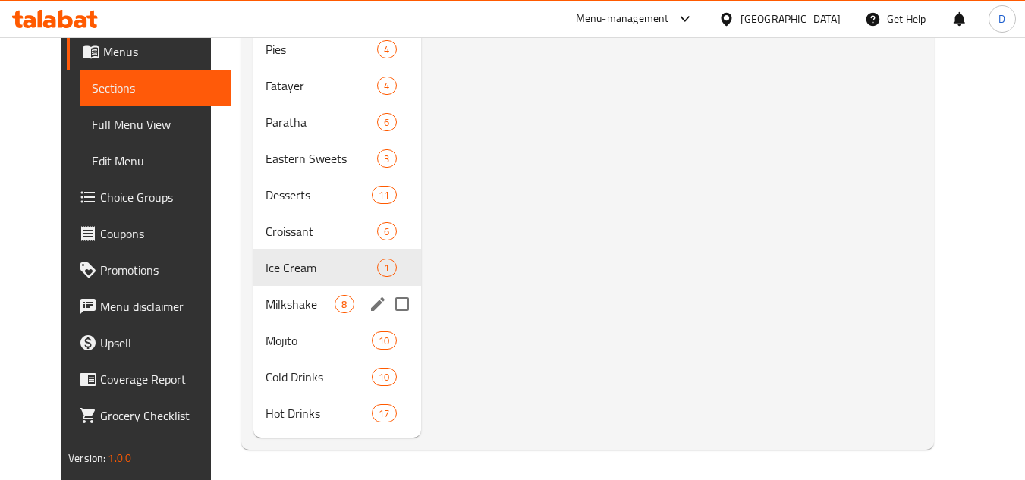
click at [261, 314] on div "Milkshake 8" at bounding box center [336, 304] width 167 height 36
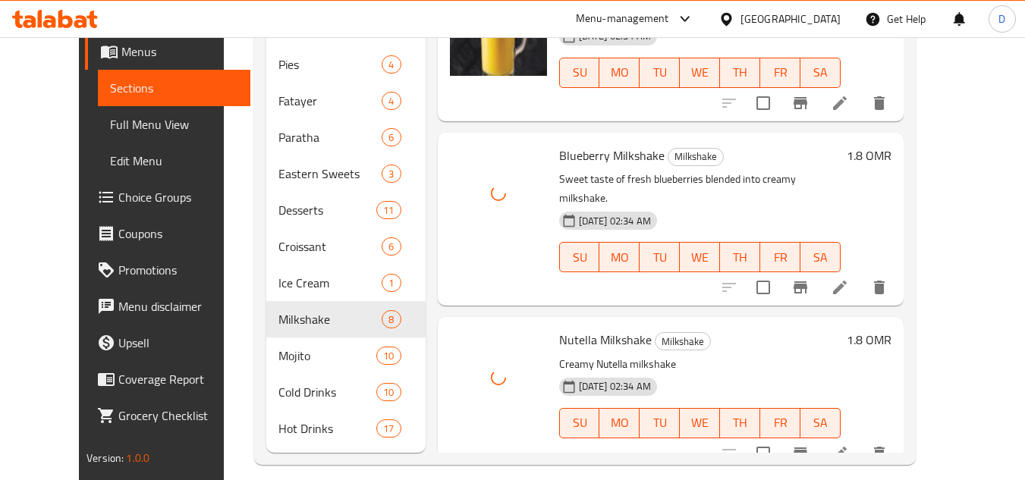
scroll to position [508, 0]
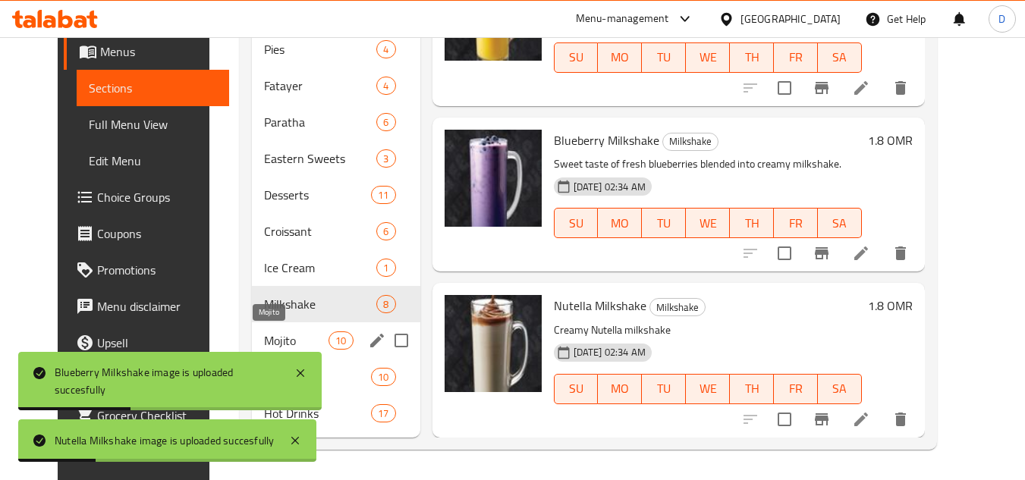
click at [312, 341] on span "Mojito" at bounding box center [296, 341] width 64 height 18
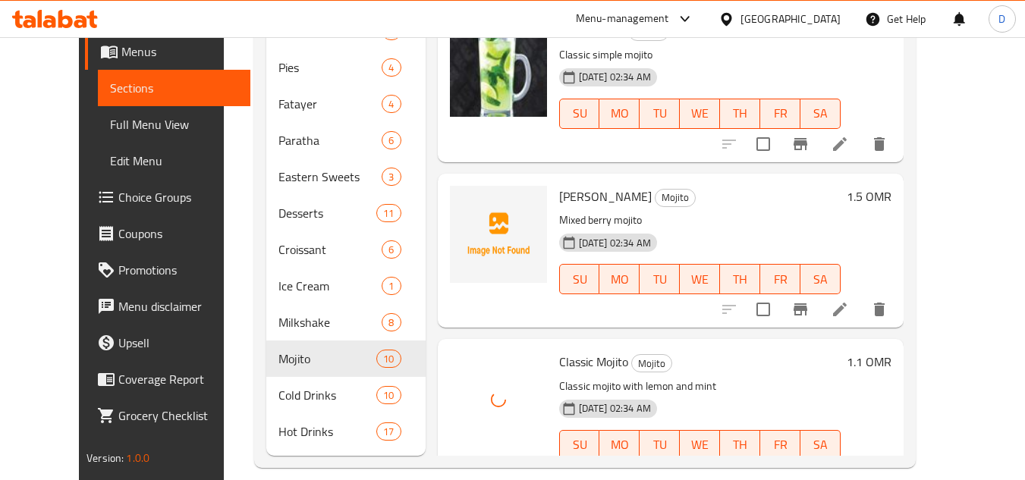
scroll to position [508, 0]
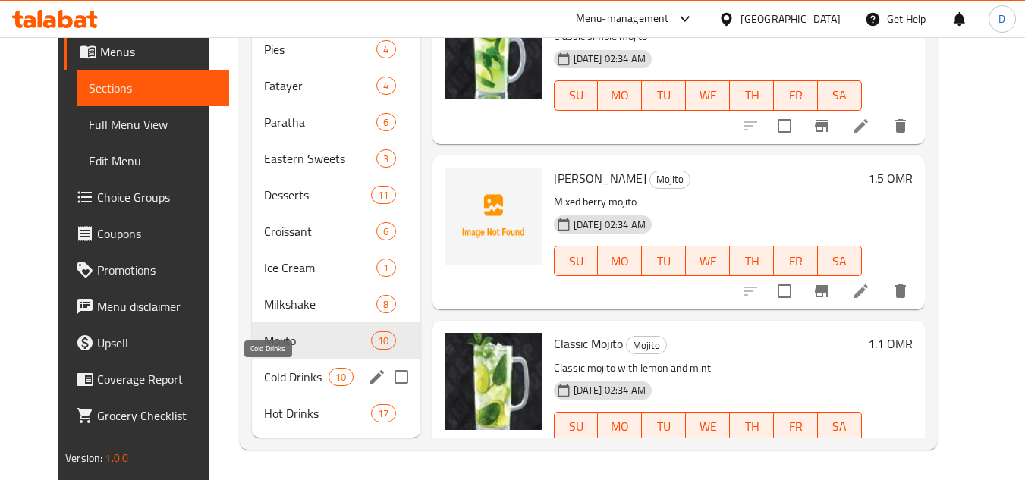
click at [280, 378] on span "Cold Drinks" at bounding box center [296, 377] width 64 height 18
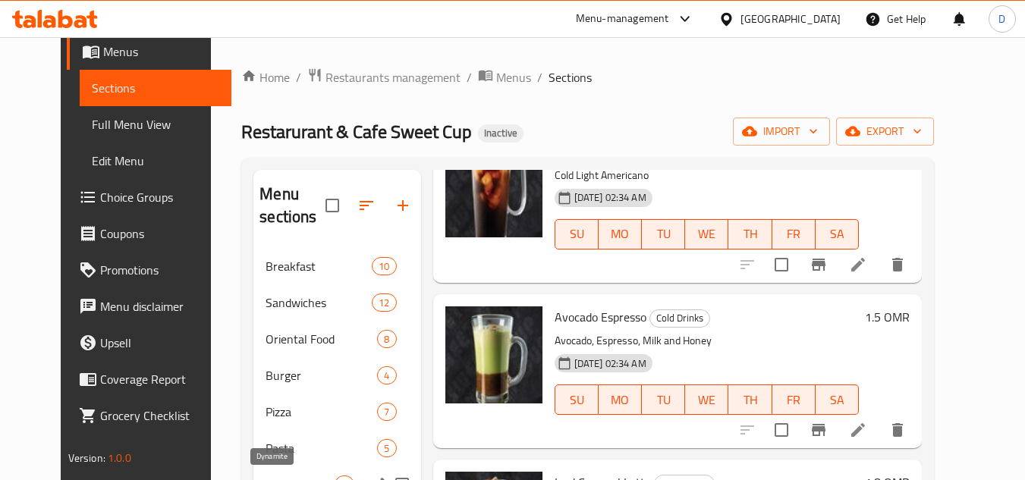
scroll to position [508, 0]
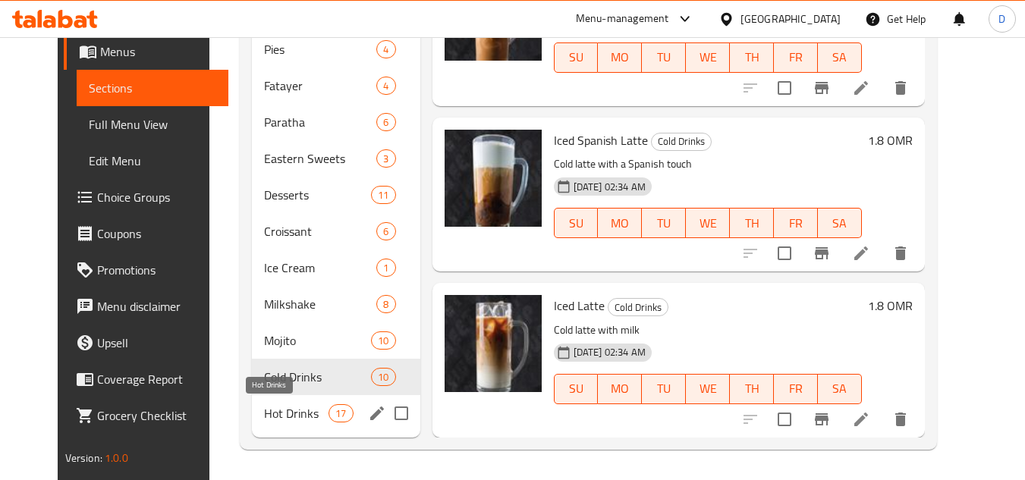
click at [275, 410] on span "Hot Drinks" at bounding box center [296, 413] width 64 height 18
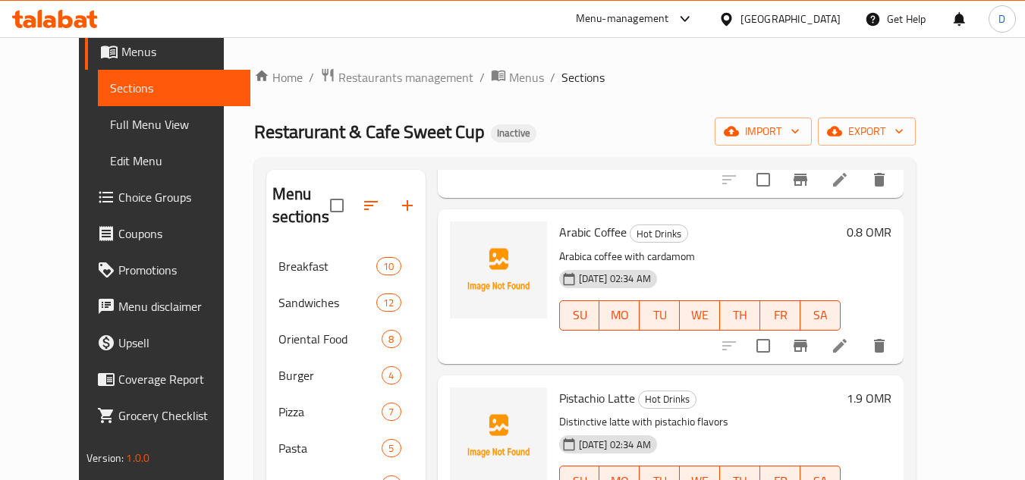
scroll to position [531, 0]
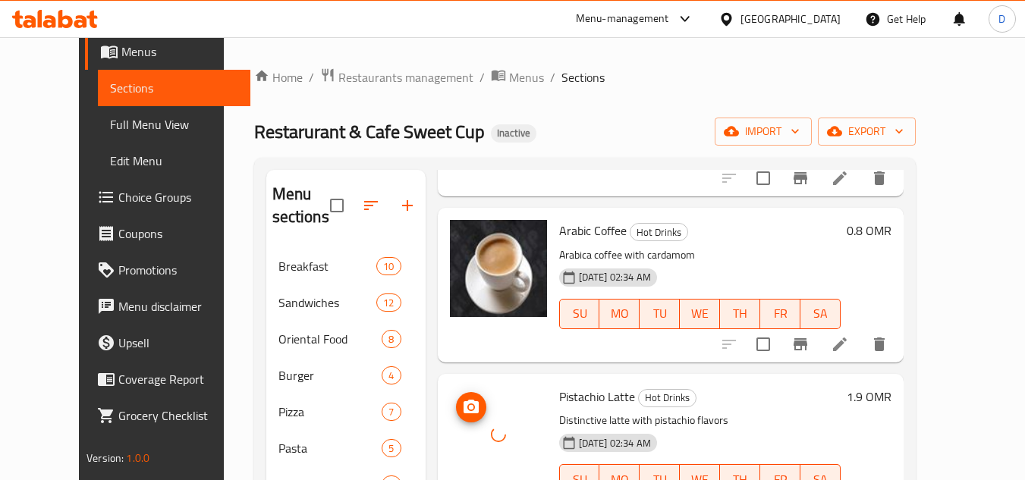
click at [450, 393] on div at bounding box center [498, 434] width 97 height 97
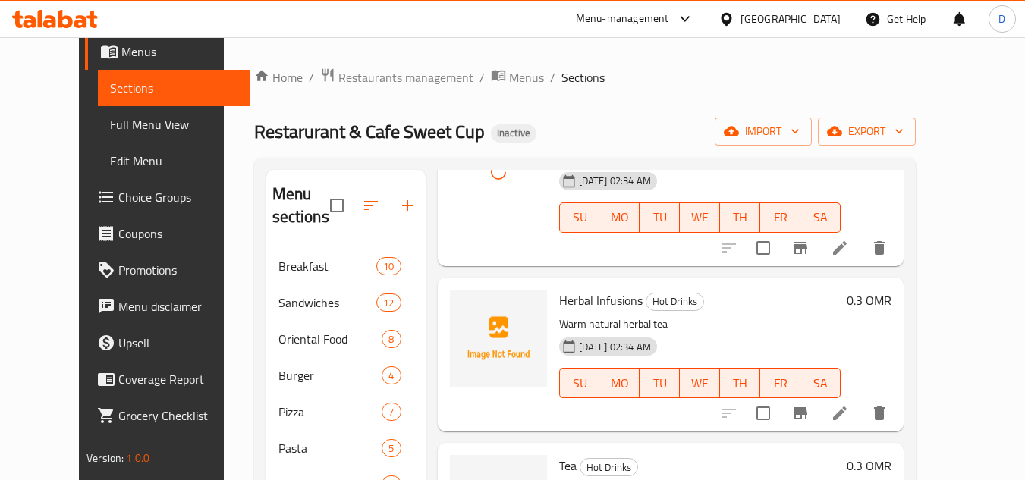
scroll to position [986, 0]
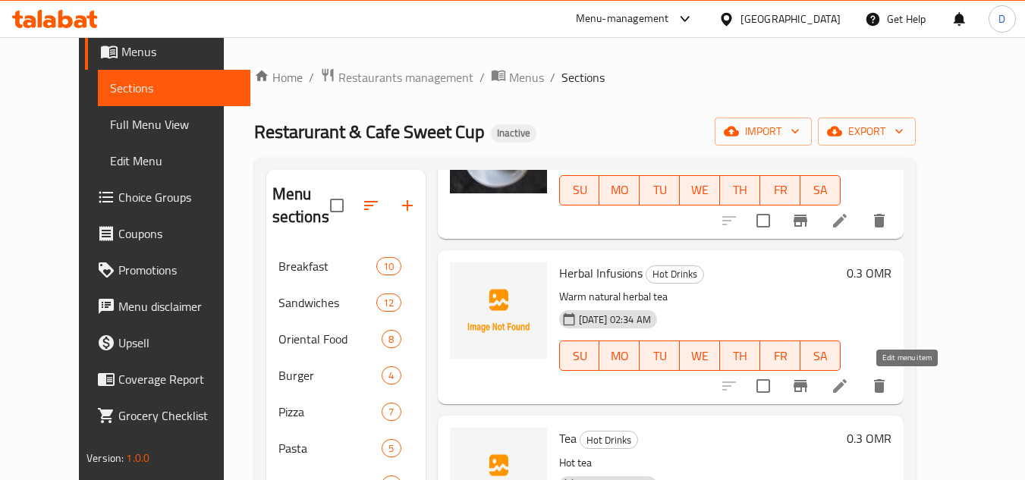
click at [847, 387] on icon at bounding box center [840, 386] width 14 height 14
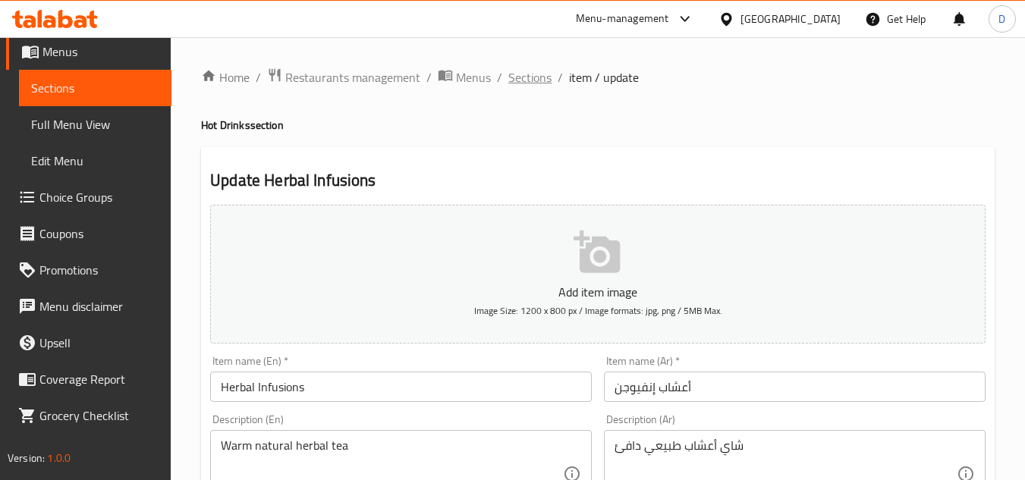
click at [534, 72] on span "Sections" at bounding box center [529, 77] width 43 height 18
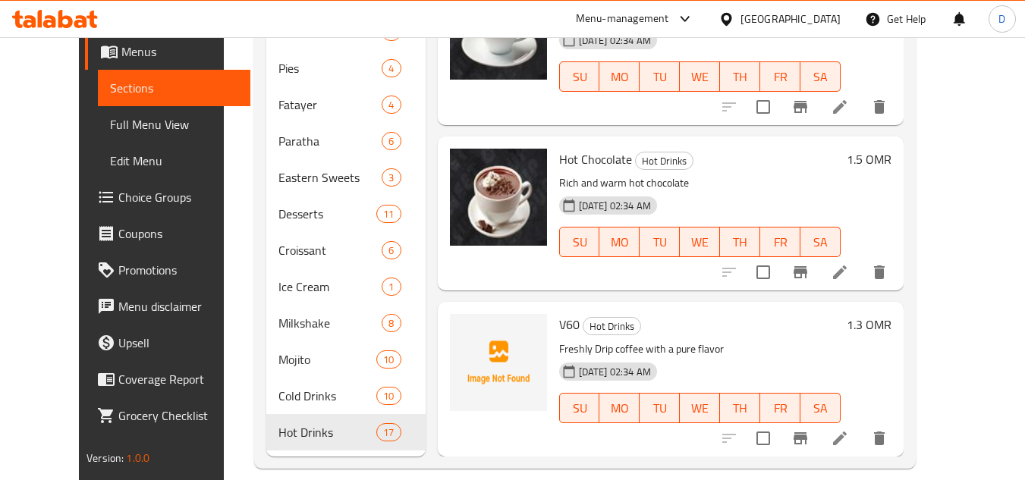
scroll to position [508, 0]
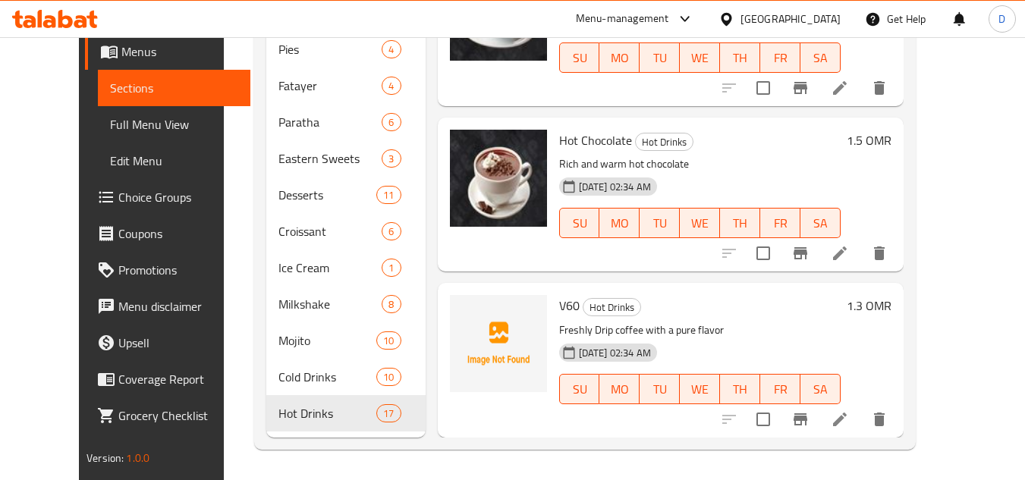
click at [110, 131] on span "Full Menu View" at bounding box center [174, 124] width 128 height 18
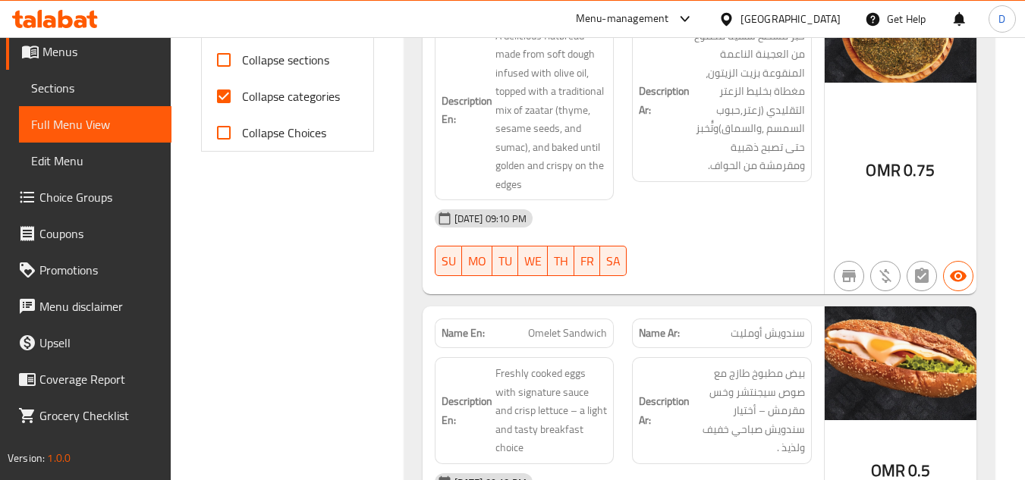
scroll to position [660, 0]
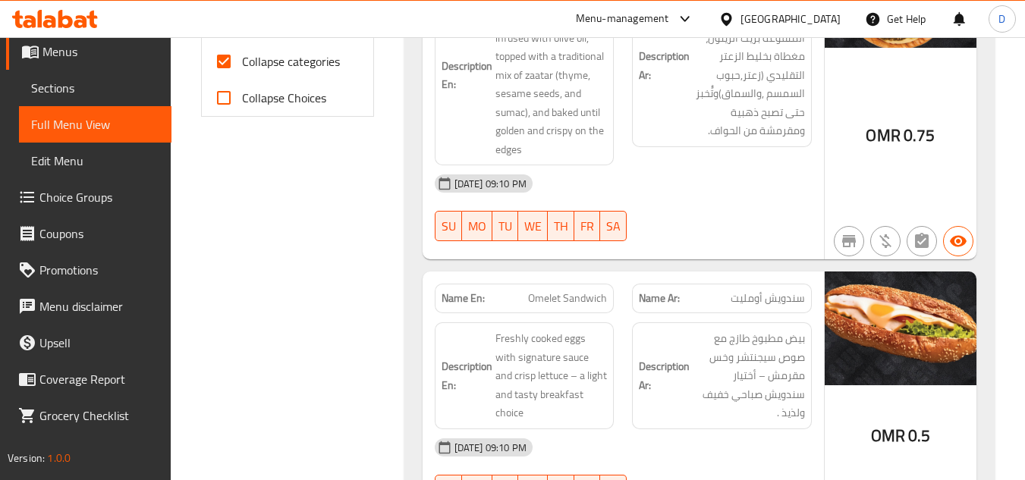
click at [234, 59] on input "Collapse categories" at bounding box center [224, 61] width 36 height 36
checkbox input "false"
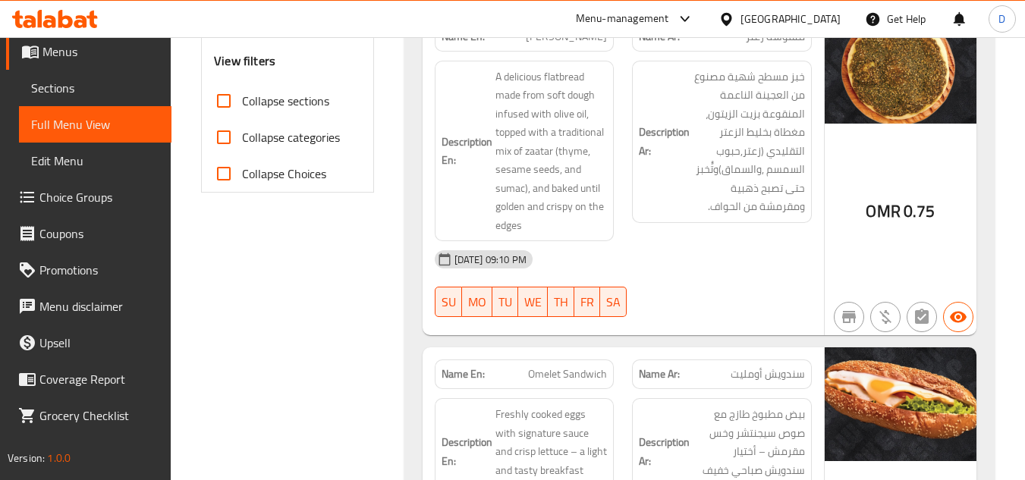
click at [281, 102] on span "Collapse sections" at bounding box center [285, 101] width 87 height 18
click at [242, 102] on input "Collapse sections" at bounding box center [224, 101] width 36 height 36
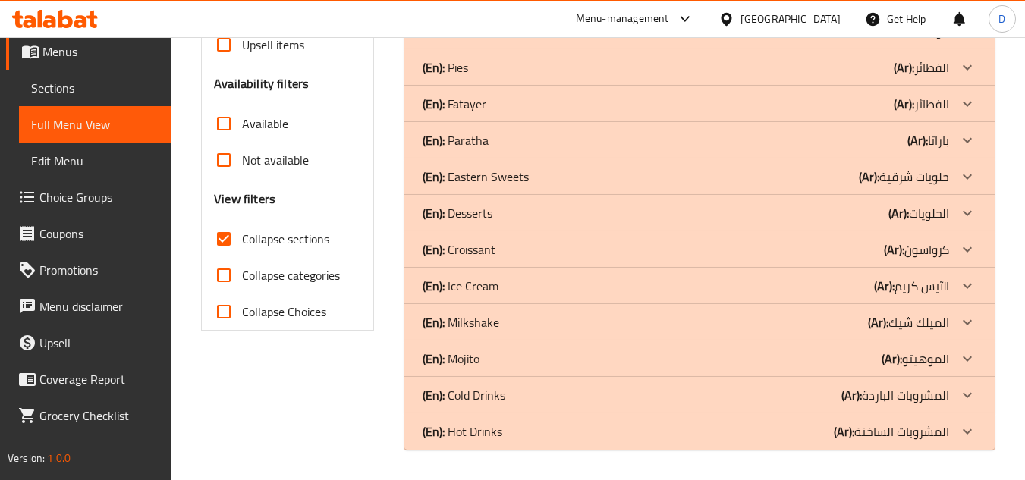
scroll to position [446, 0]
click at [306, 241] on span "Collapse sections" at bounding box center [285, 239] width 87 height 18
click at [242, 241] on input "Collapse sections" at bounding box center [224, 239] width 36 height 36
checkbox input "false"
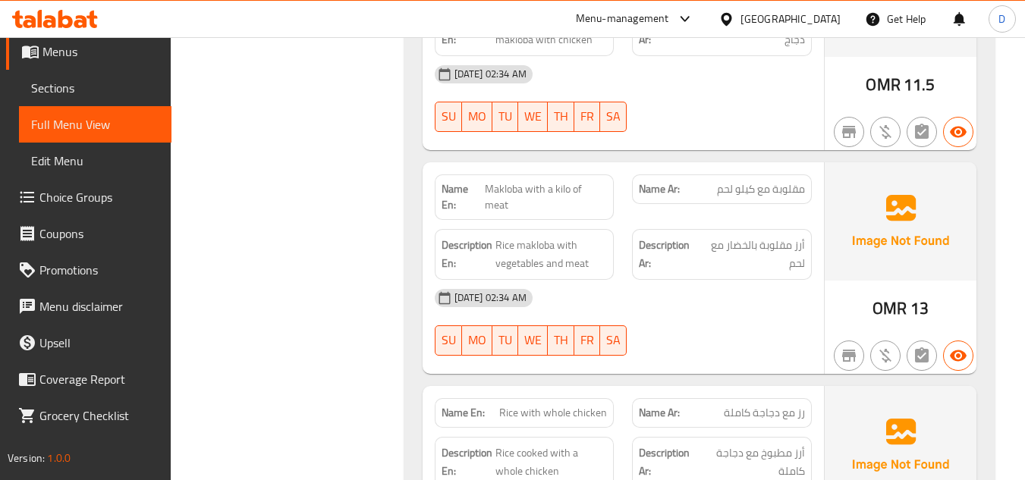
scroll to position [7512, 0]
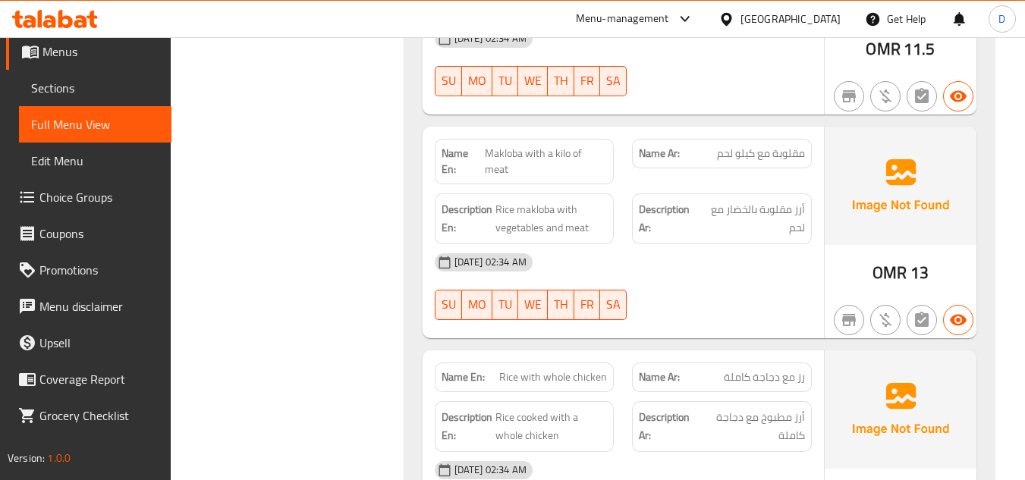
click at [690, 311] on div at bounding box center [722, 320] width 198 height 18
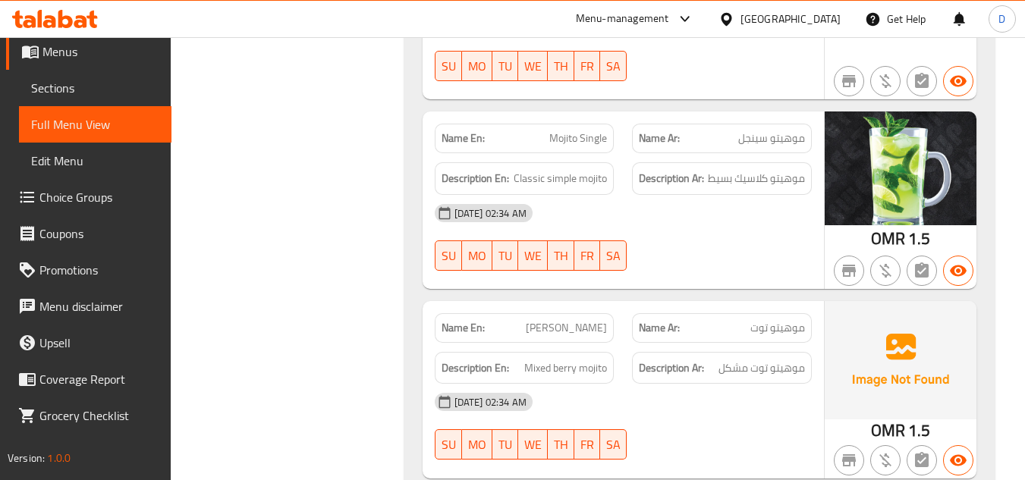
scroll to position [31427, 0]
click at [584, 319] on span "[PERSON_NAME]" at bounding box center [566, 327] width 81 height 16
copy span "[PERSON_NAME]"
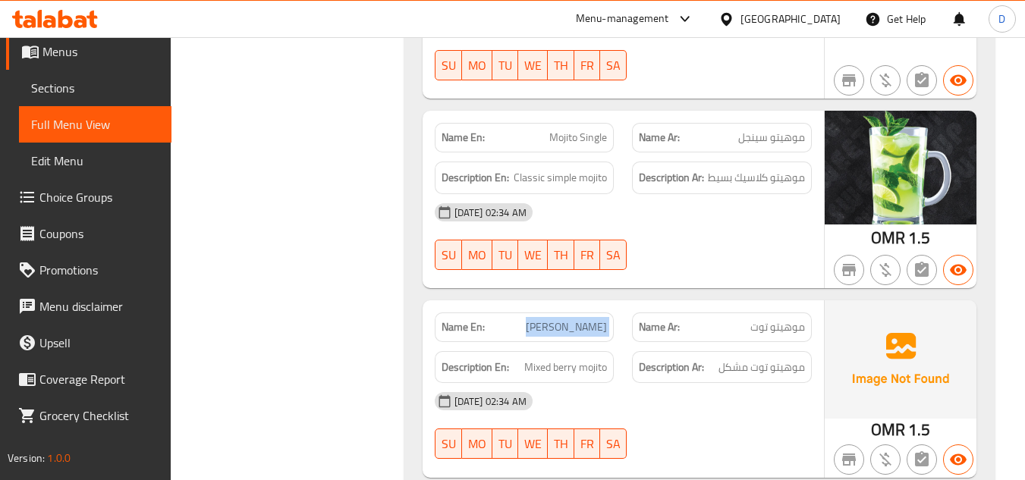
click at [99, 93] on span "Sections" at bounding box center [95, 88] width 128 height 18
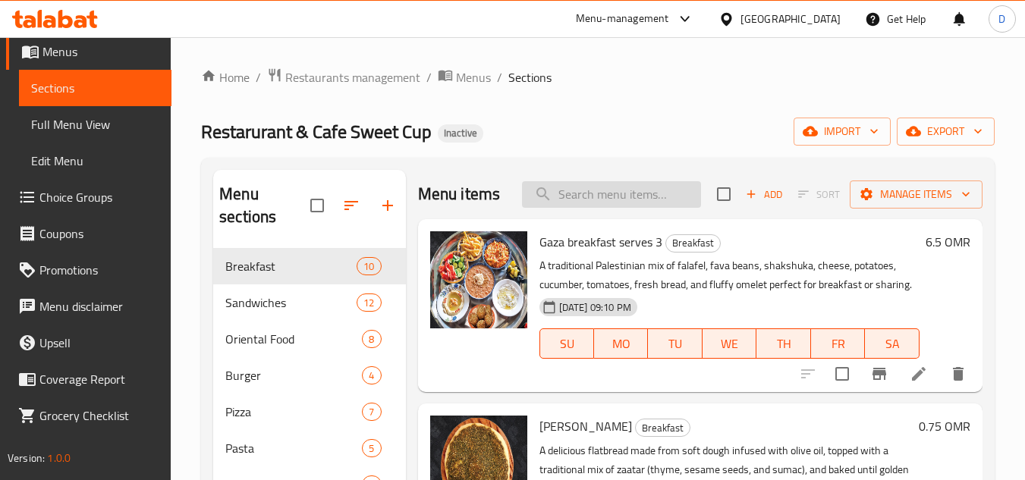
click at [627, 206] on input "search" at bounding box center [611, 194] width 179 height 27
paste input "[PERSON_NAME]"
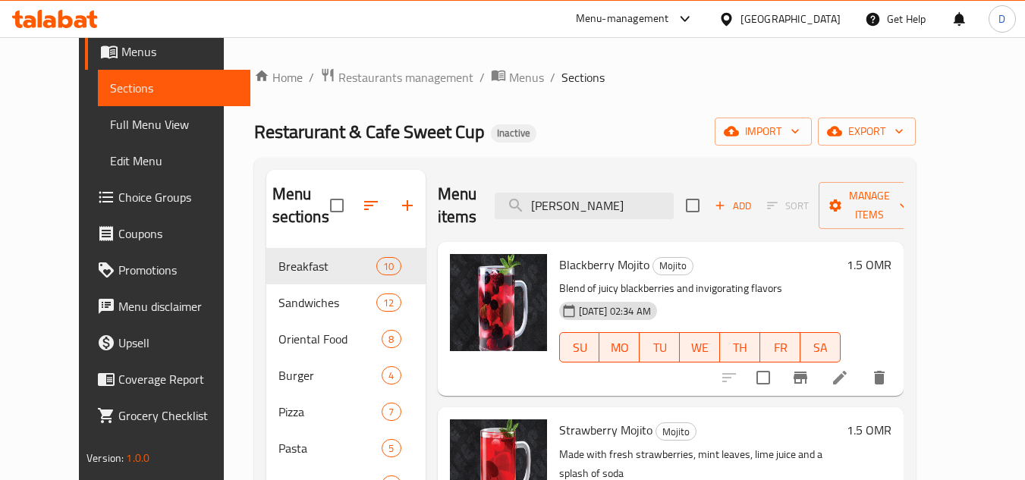
type input "[PERSON_NAME]"
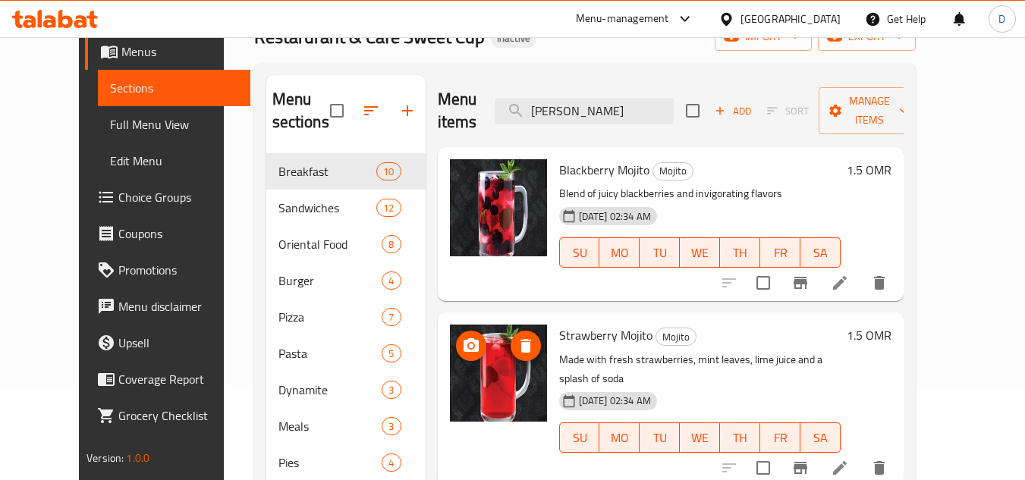
scroll to position [455, 0]
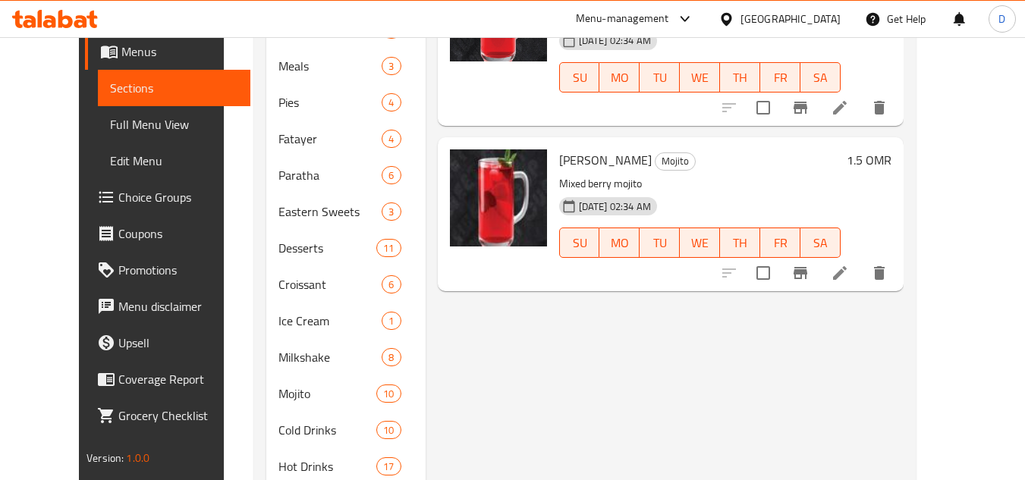
click at [110, 115] on span "Full Menu View" at bounding box center [174, 124] width 128 height 18
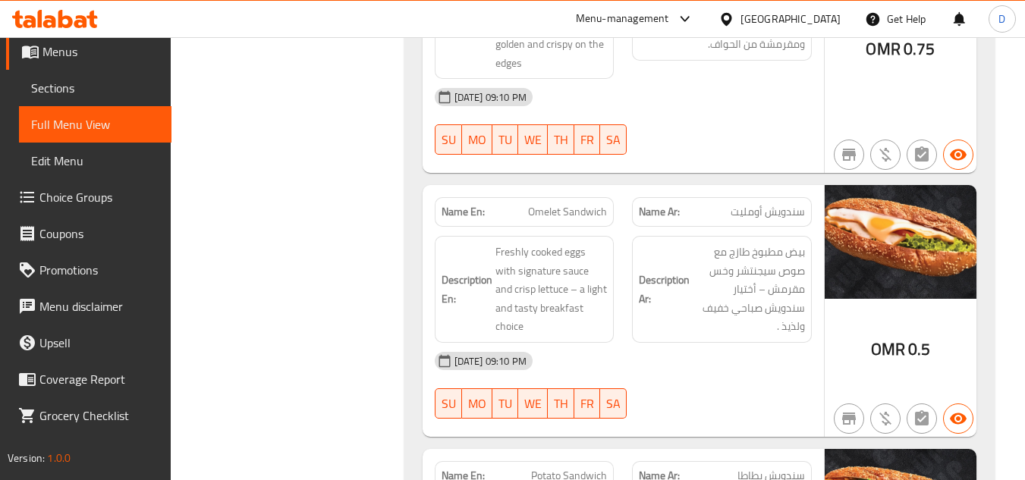
scroll to position [607, 0]
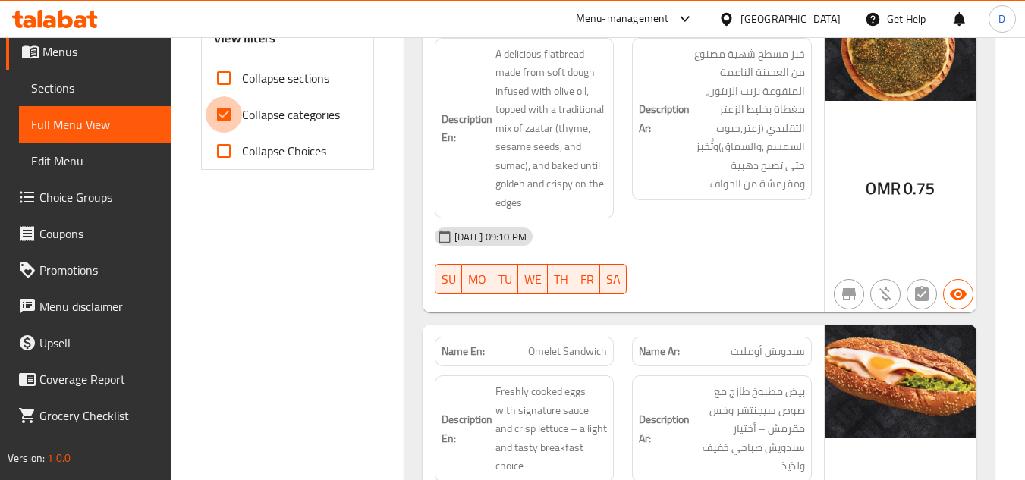
click at [218, 105] on input "Collapse categories" at bounding box center [224, 114] width 36 height 36
checkbox input "false"
click at [223, 81] on input "Collapse sections" at bounding box center [224, 78] width 36 height 36
checkbox input "true"
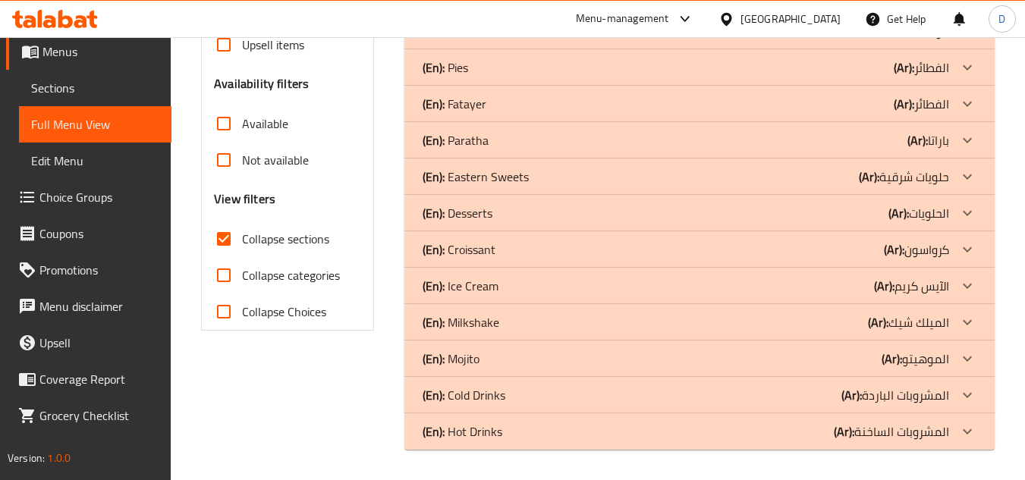
scroll to position [446, 0]
click at [883, 357] on b "(Ar):" at bounding box center [892, 359] width 20 height 23
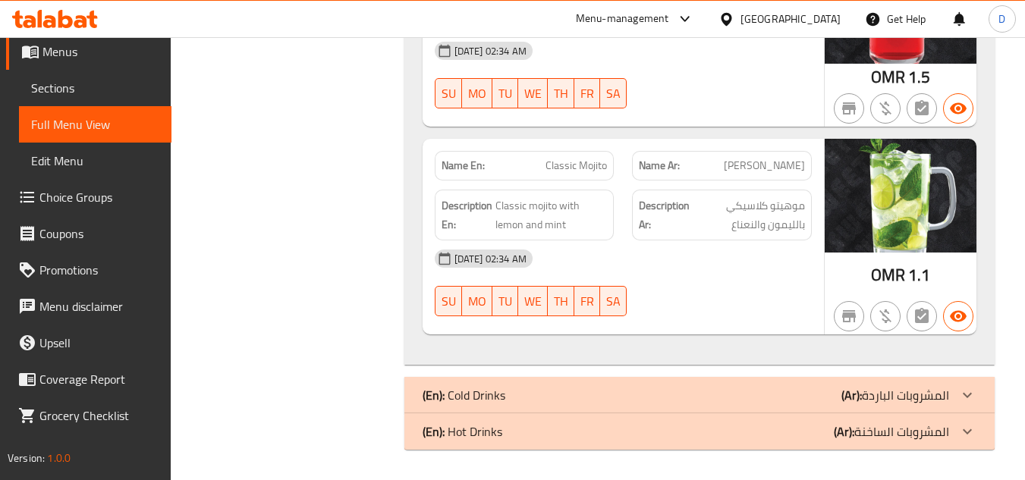
scroll to position [2660, 0]
click at [866, 395] on p "(Ar): المشروبات الباردة" at bounding box center [895, 395] width 108 height 18
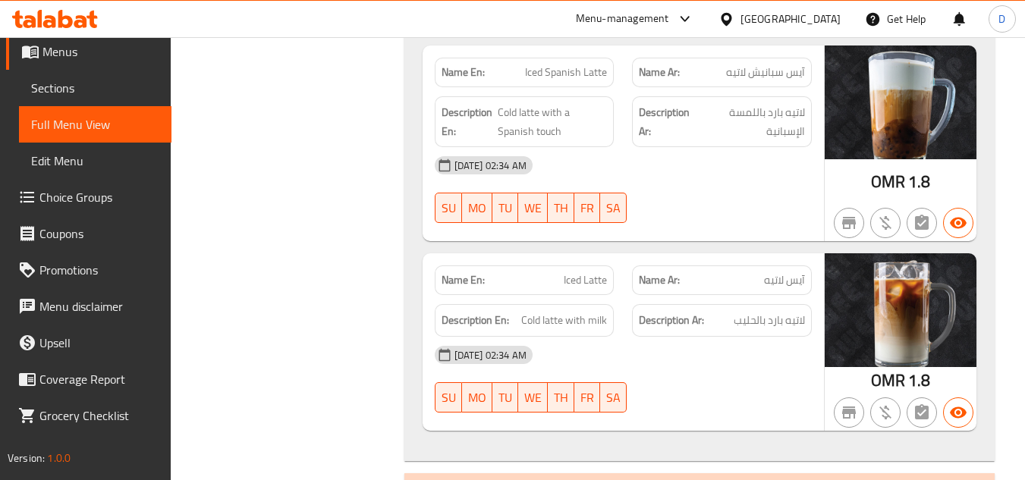
scroll to position [4769, 0]
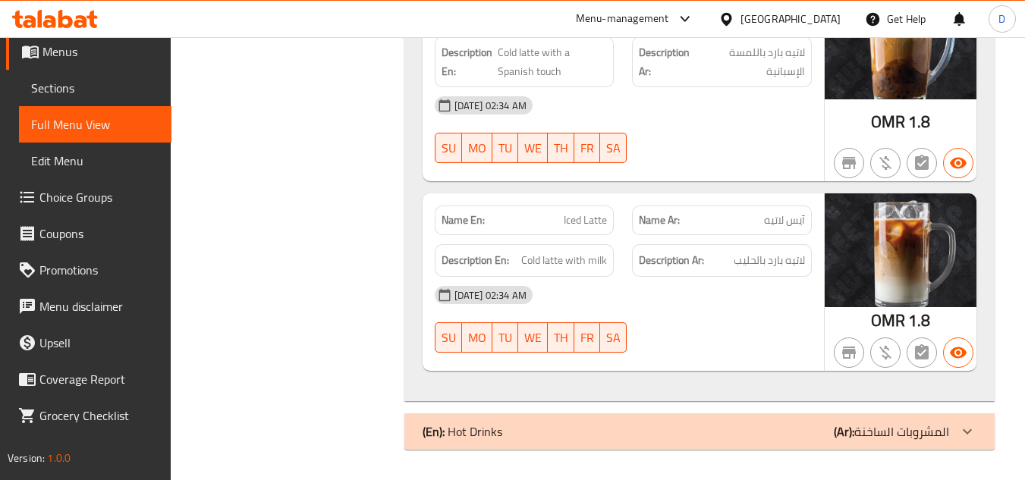
click at [840, 426] on b "(Ar):" at bounding box center [844, 431] width 20 height 23
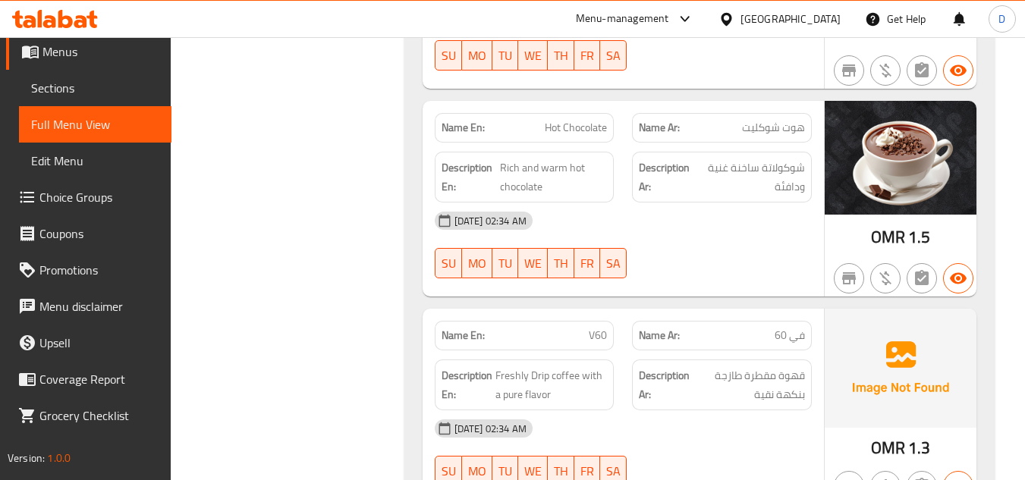
scroll to position [8321, 0]
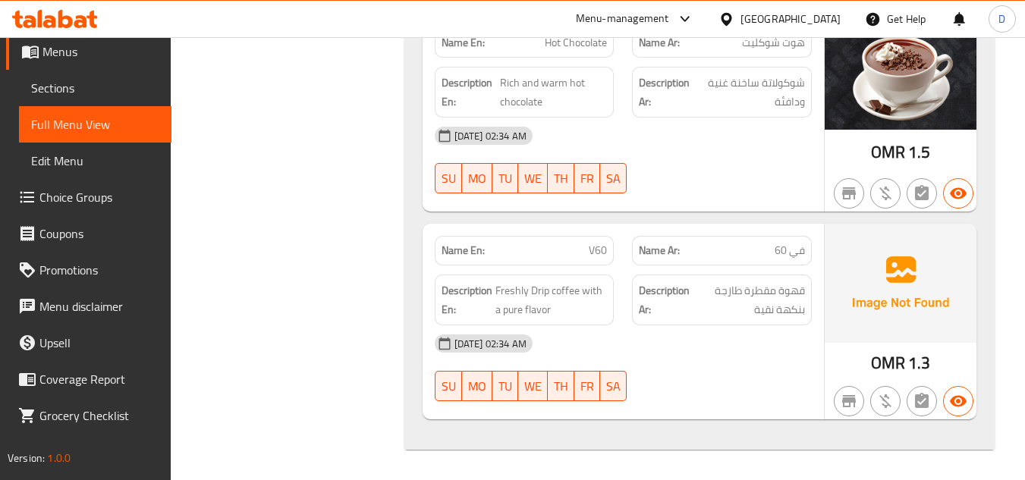
click at [590, 255] on span "V60" at bounding box center [598, 251] width 18 height 16
copy span "V60"
click at [81, 92] on span "Sections" at bounding box center [95, 88] width 128 height 18
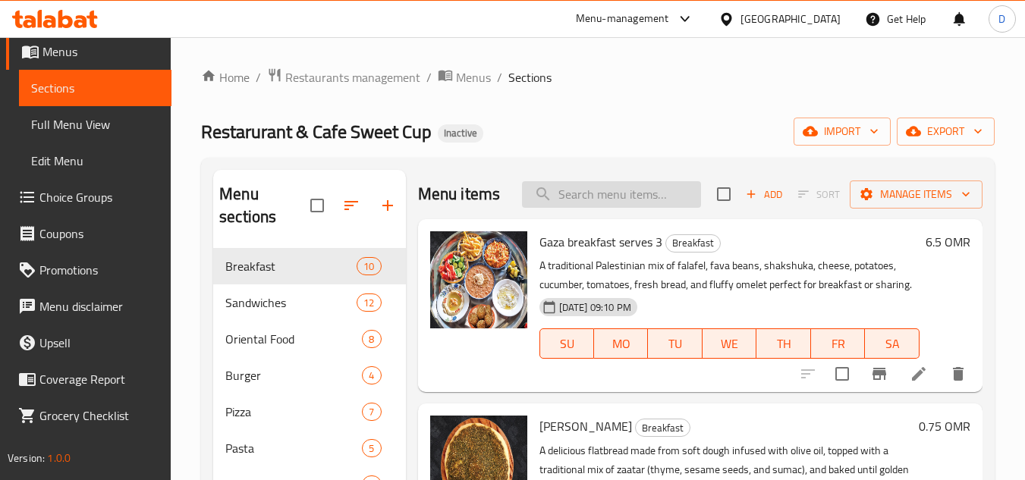
click at [621, 208] on input "search" at bounding box center [611, 194] width 179 height 27
paste input "V60"
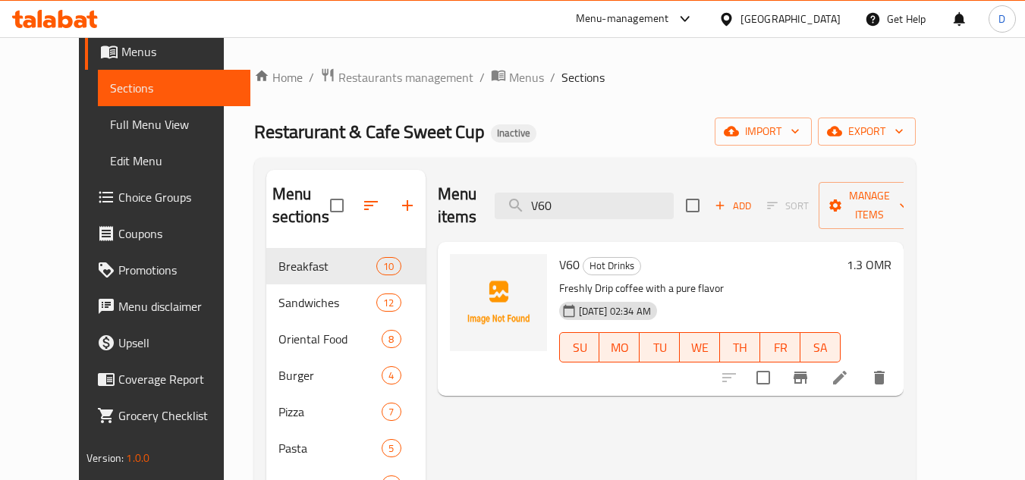
type input "V60"
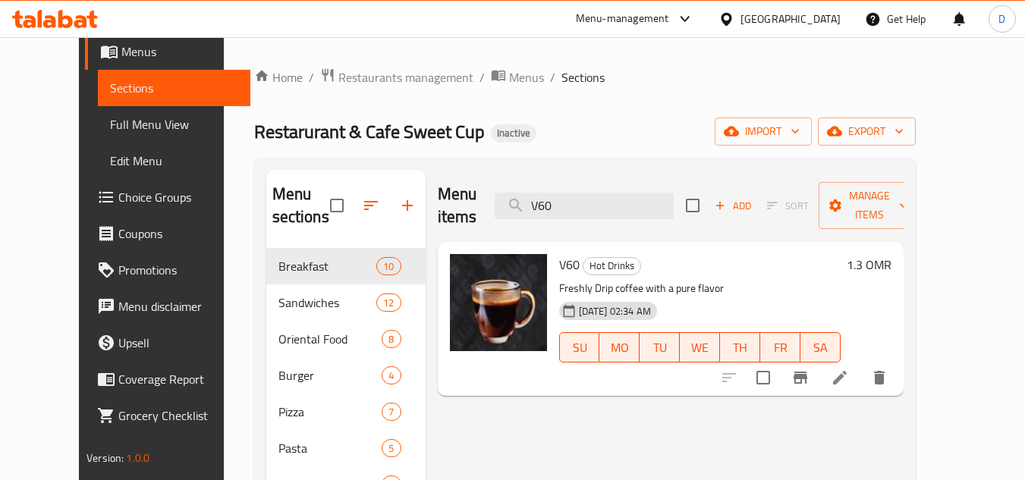
click at [110, 119] on span "Full Menu View" at bounding box center [174, 124] width 128 height 18
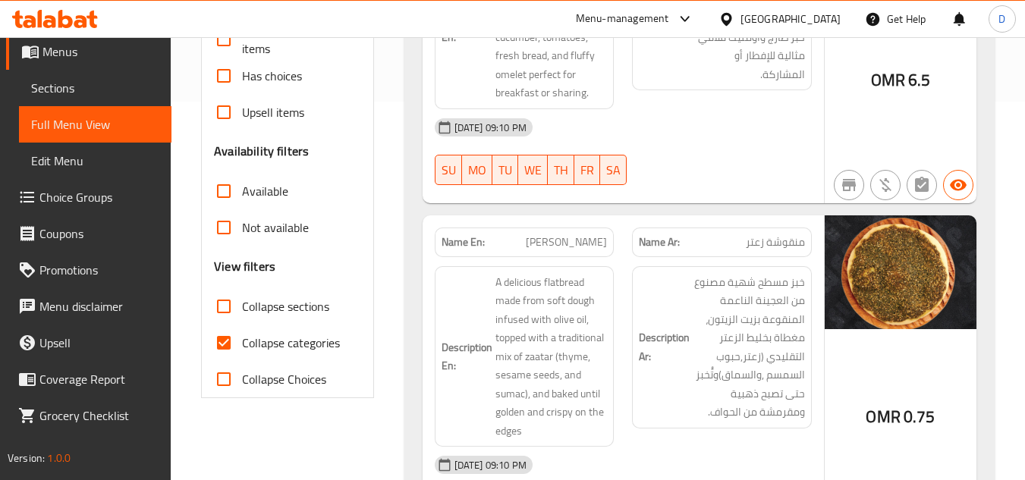
scroll to position [379, 0]
drag, startPoint x: 269, startPoint y: 345, endPoint x: 270, endPoint y: 312, distance: 33.4
click at [269, 344] on span "Collapse categories" at bounding box center [291, 342] width 98 height 18
click at [242, 344] on input "Collapse categories" at bounding box center [224, 342] width 36 height 36
checkbox input "false"
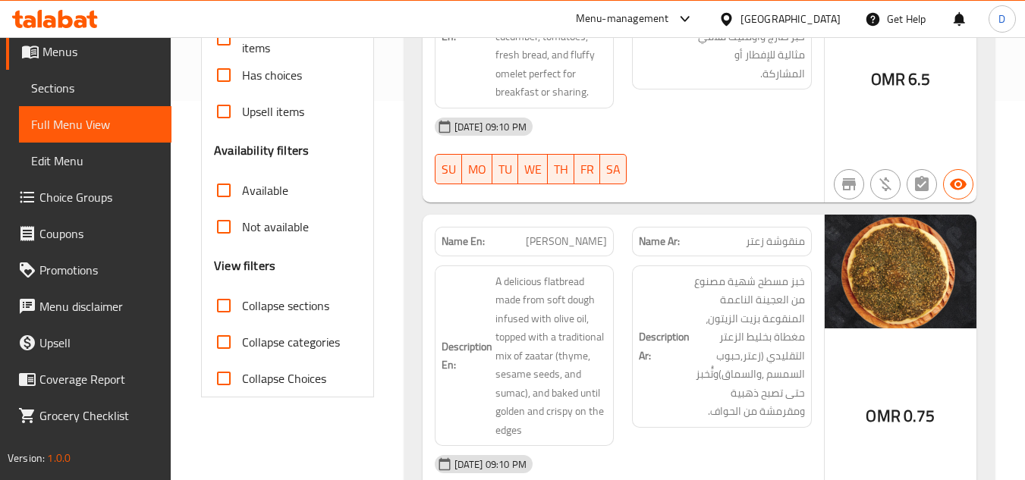
click at [276, 307] on span "Collapse sections" at bounding box center [285, 306] width 87 height 18
click at [242, 307] on input "Collapse sections" at bounding box center [224, 306] width 36 height 36
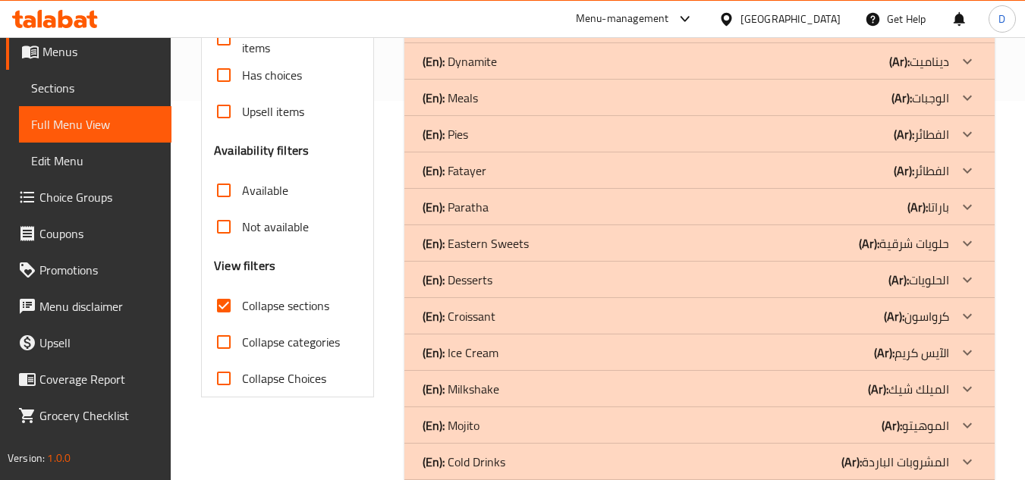
click at [310, 305] on span "Collapse sections" at bounding box center [285, 306] width 87 height 18
click at [242, 305] on input "Collapse sections" at bounding box center [224, 306] width 36 height 36
checkbox input "false"
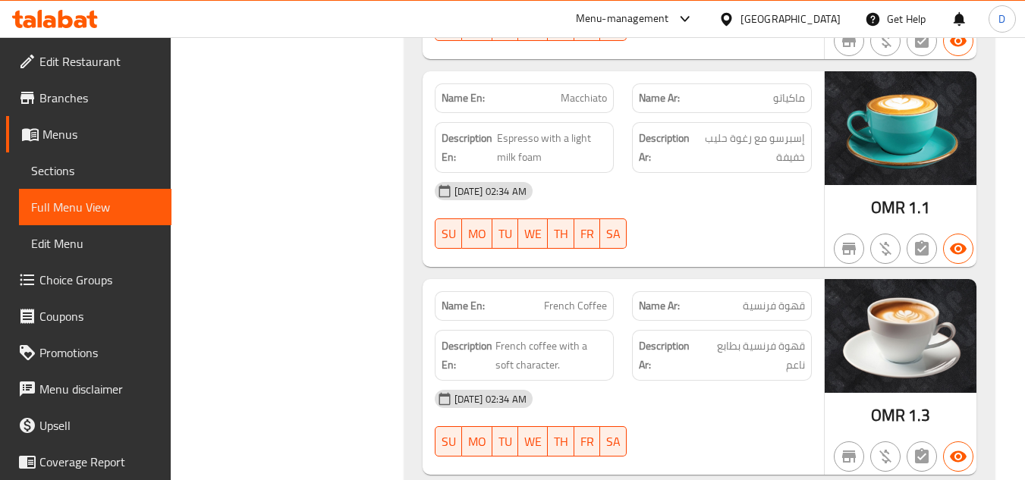
scroll to position [37306, 0]
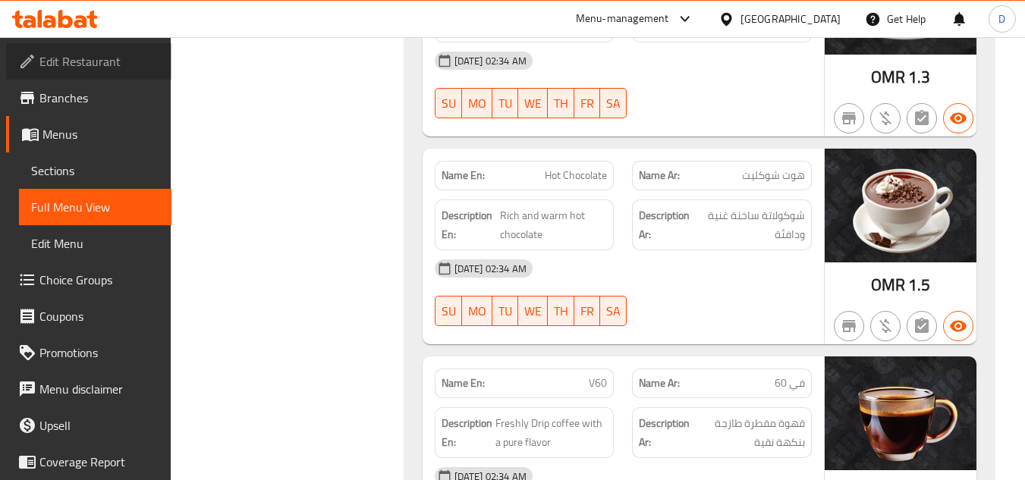
click at [97, 49] on link "Edit Restaurant" at bounding box center [88, 61] width 165 height 36
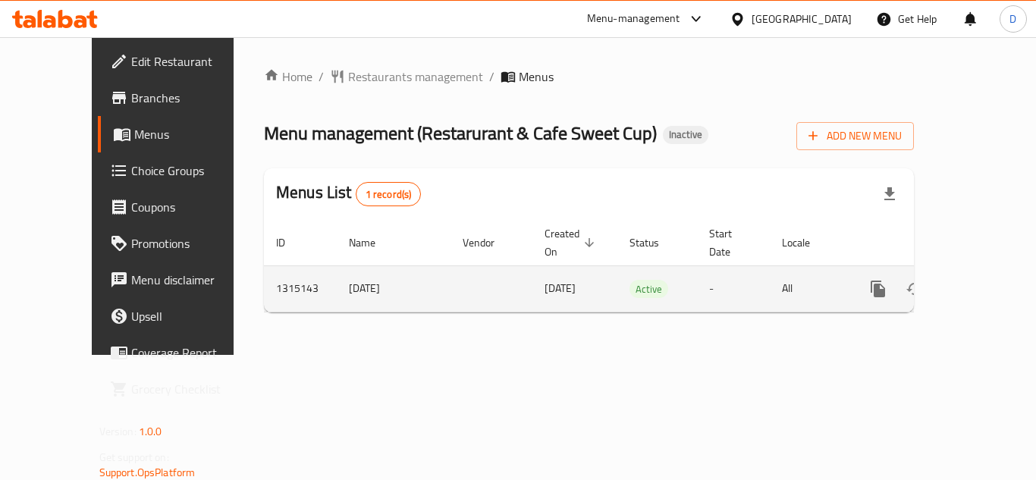
click at [979, 280] on icon "enhanced table" at bounding box center [988, 289] width 18 height 18
